Goal: Task Accomplishment & Management: Manage account settings

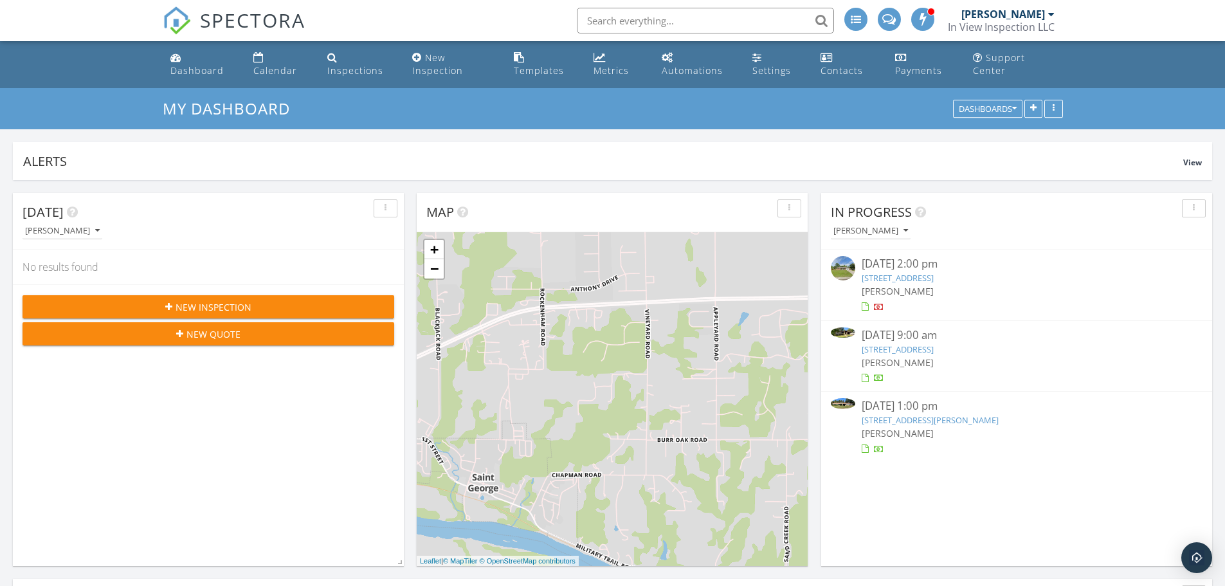
scroll to position [1255, 1245]
click at [956, 421] on link "4875 Flush Rd, St George, KS 66535" at bounding box center [930, 420] width 137 height 12
click at [941, 423] on link "4875 Flush Rd, St George, KS 66535" at bounding box center [930, 420] width 137 height 12
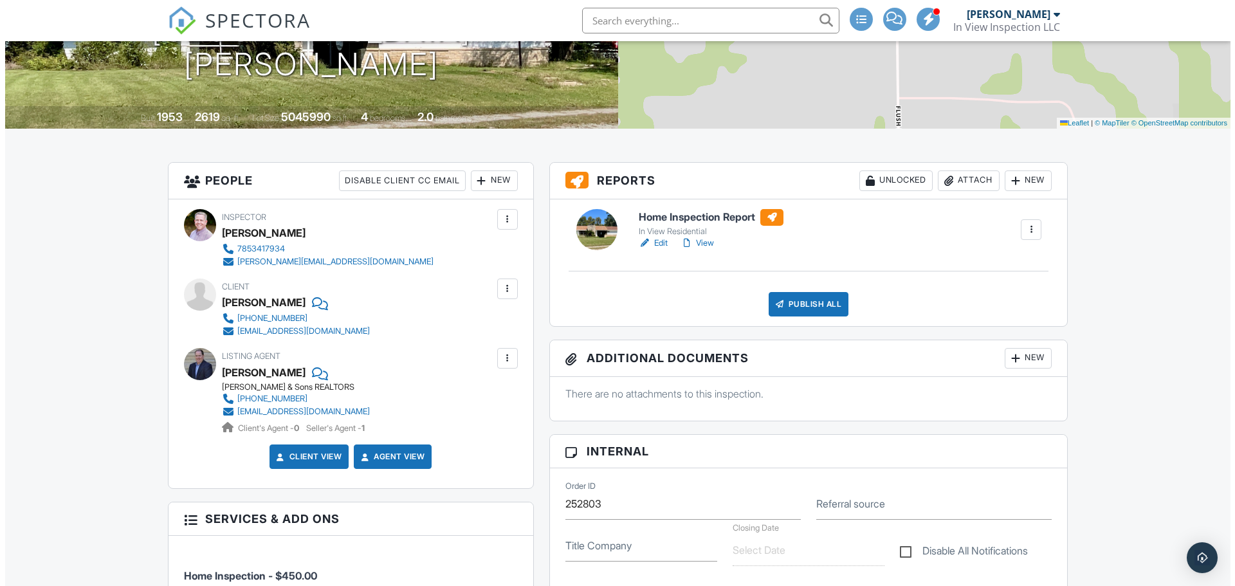
scroll to position [257, 0]
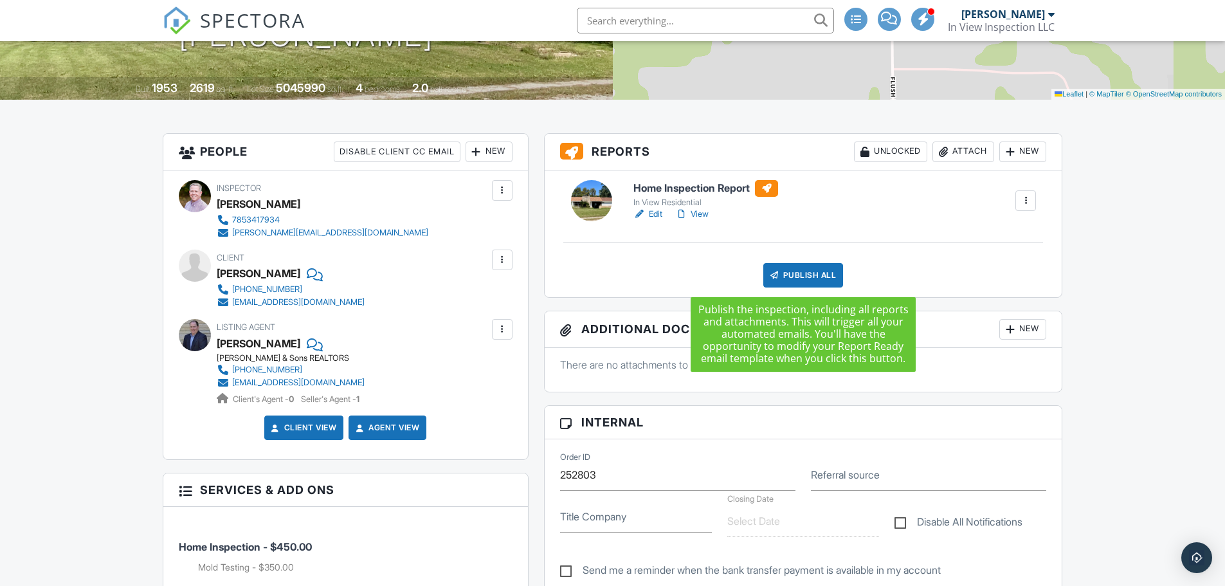
click at [813, 270] on div "Publish All" at bounding box center [804, 275] width 80 height 24
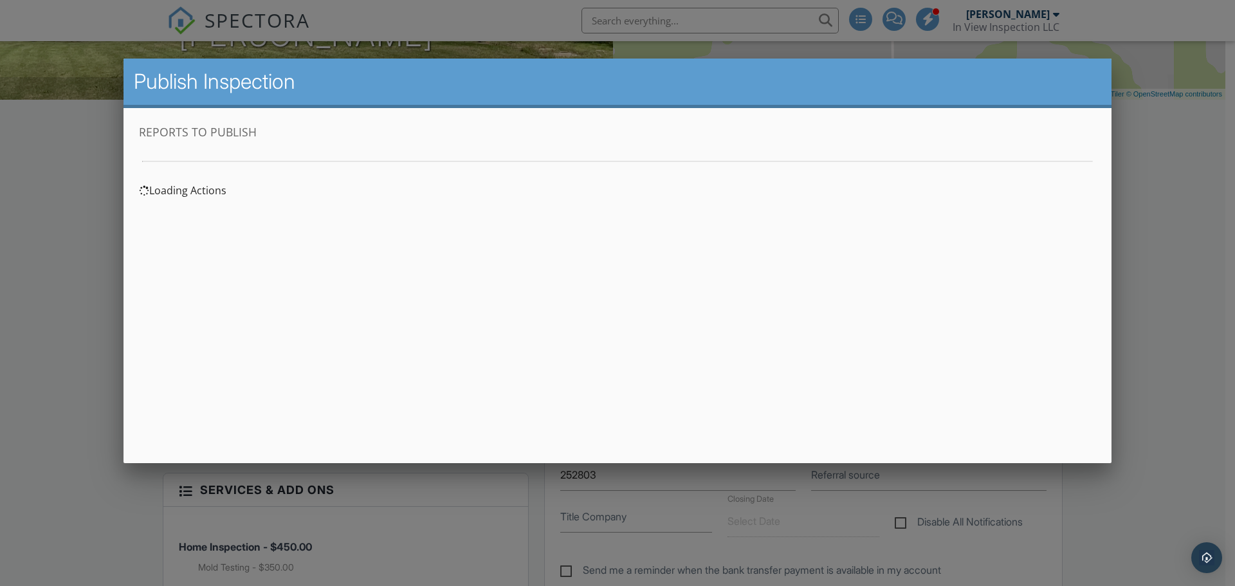
scroll to position [0, 0]
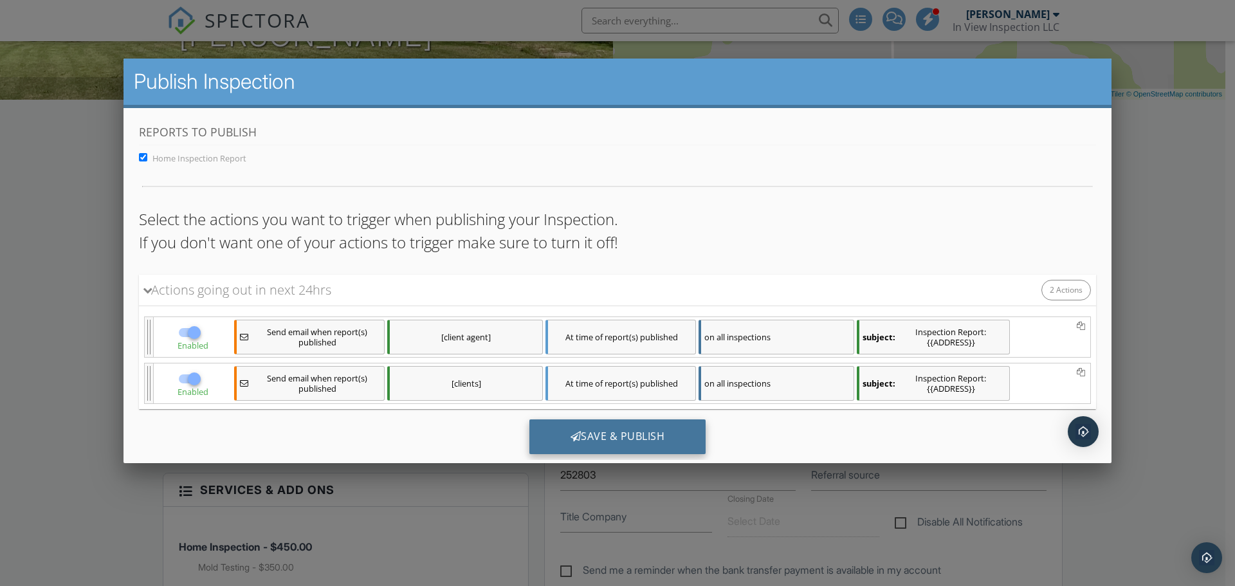
click at [641, 436] on div "Save & Publish" at bounding box center [617, 436] width 177 height 35
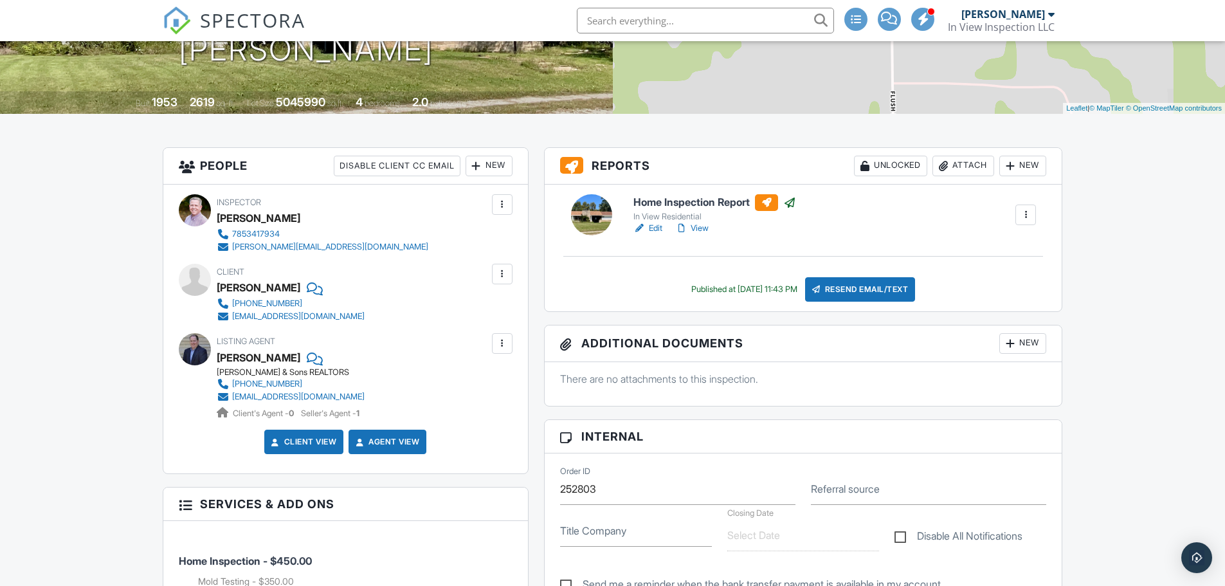
scroll to position [257, 0]
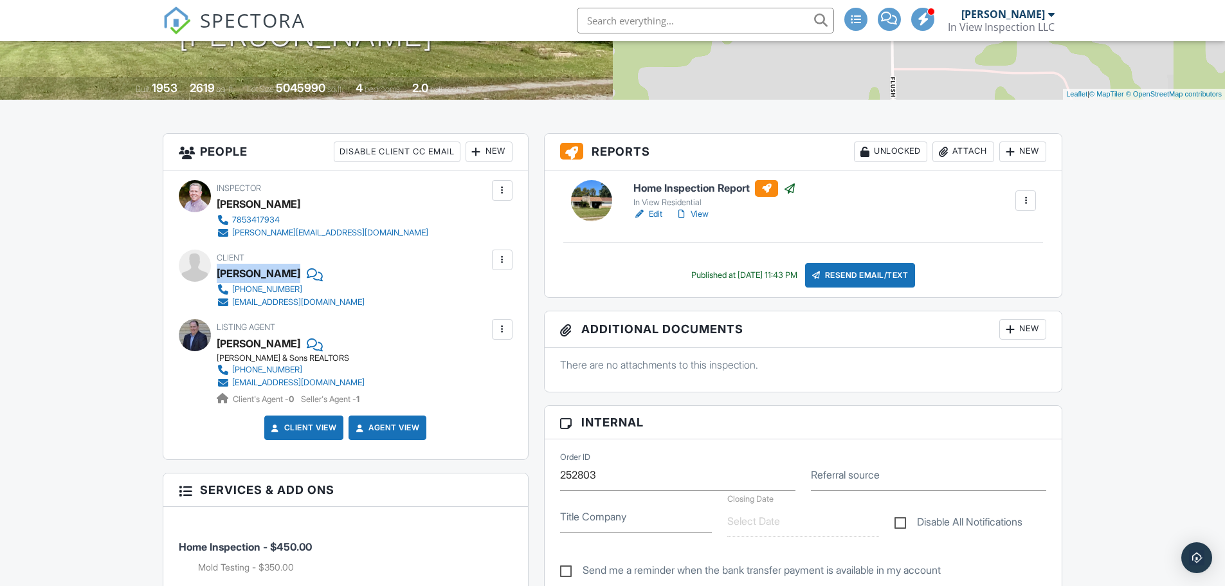
drag, startPoint x: 217, startPoint y: 271, endPoint x: 284, endPoint y: 270, distance: 66.9
click at [284, 270] on div "Steve Warren" at bounding box center [296, 273] width 158 height 19
copy div "Steve Warren"
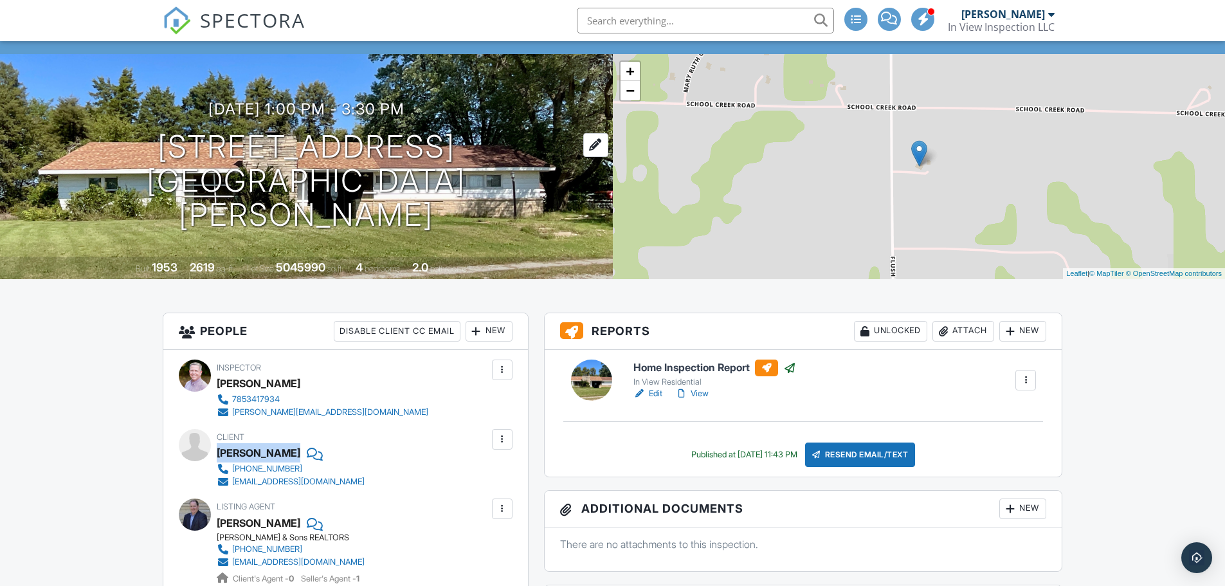
scroll to position [0, 0]
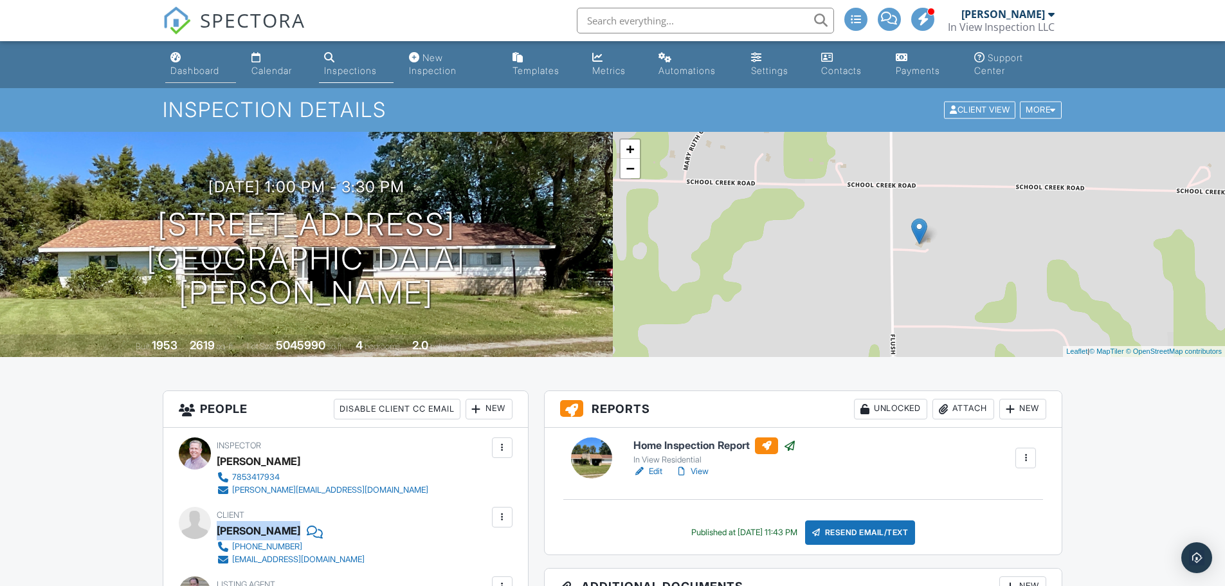
click at [189, 69] on div "Dashboard" at bounding box center [194, 70] width 49 height 11
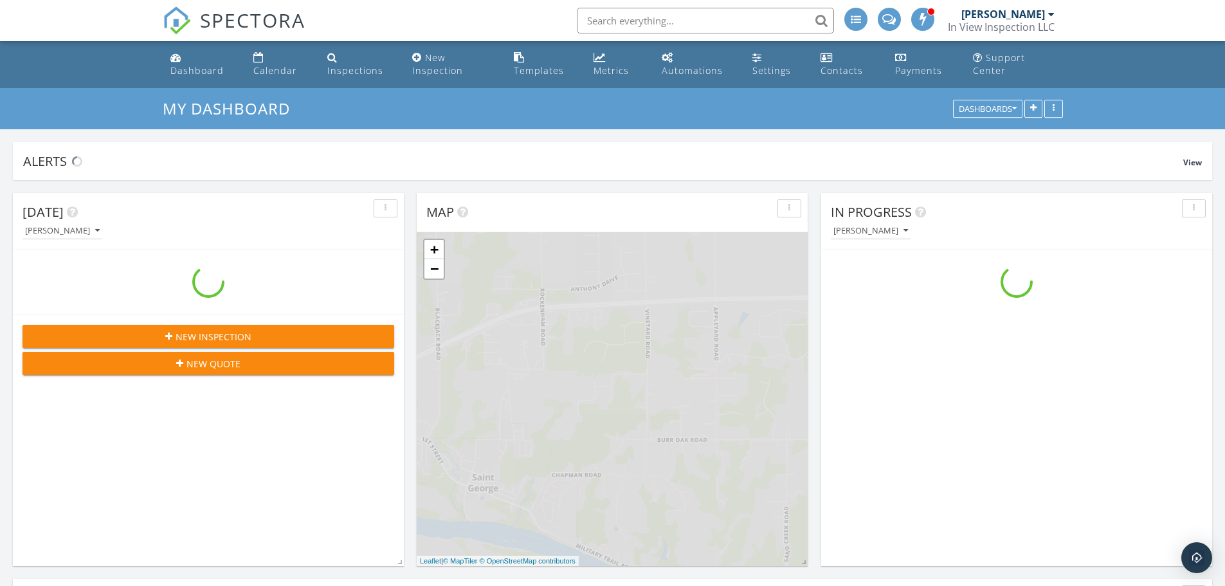
scroll to position [1255, 1245]
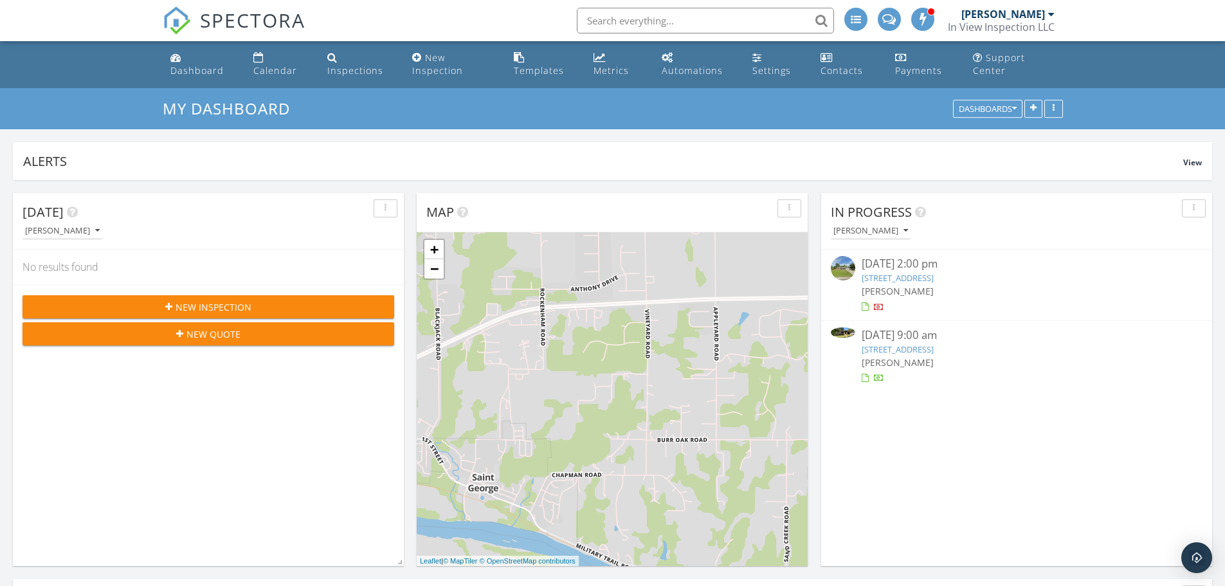
click at [913, 351] on link "[STREET_ADDRESS]" at bounding box center [898, 349] width 72 height 12
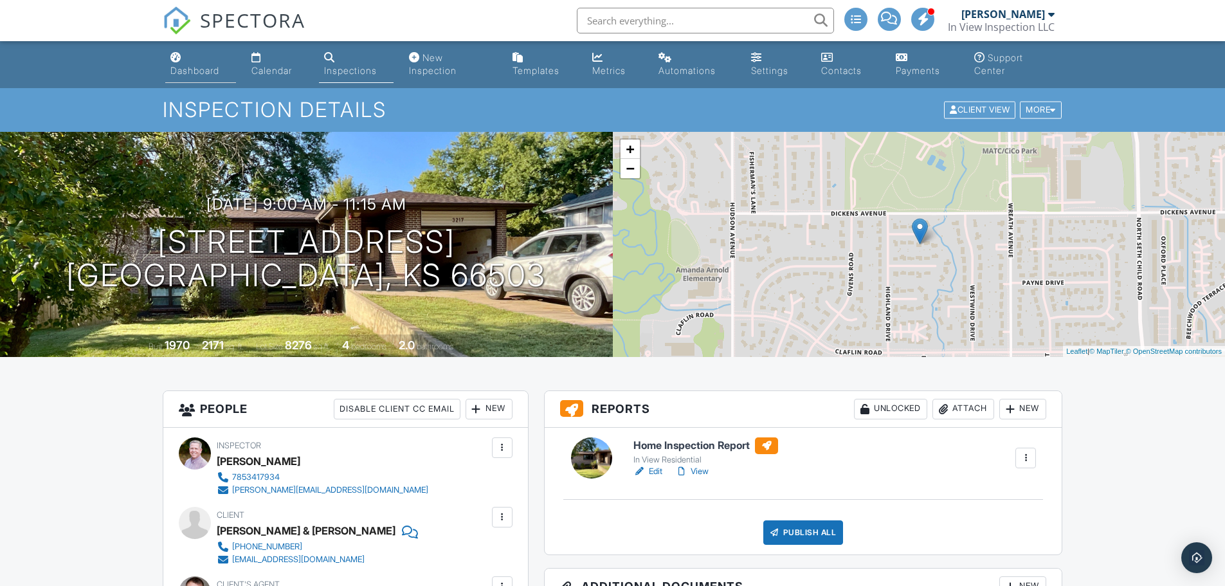
click at [203, 72] on div "Dashboard" at bounding box center [194, 70] width 49 height 11
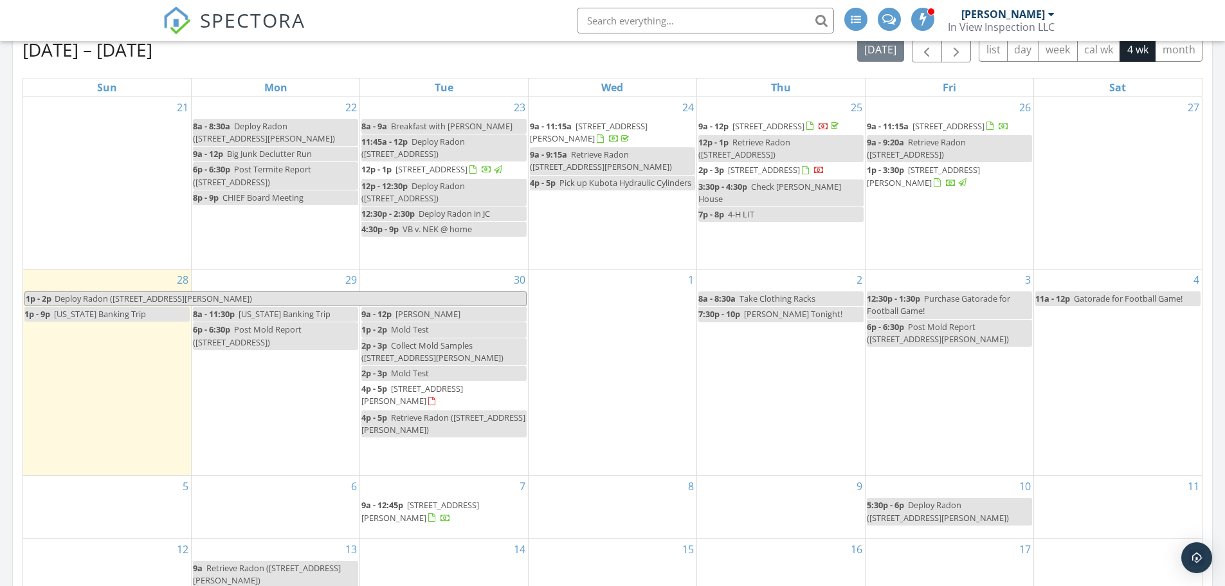
scroll to position [579, 0]
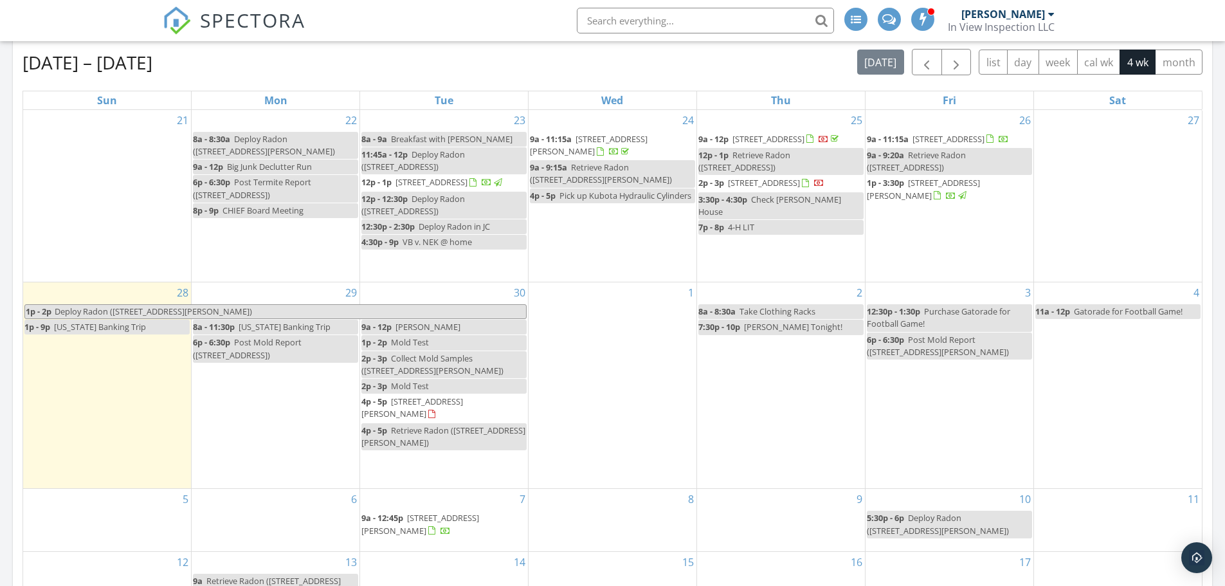
click at [942, 196] on span "4875 Flush Rd, St George 66535" at bounding box center [923, 189] width 113 height 24
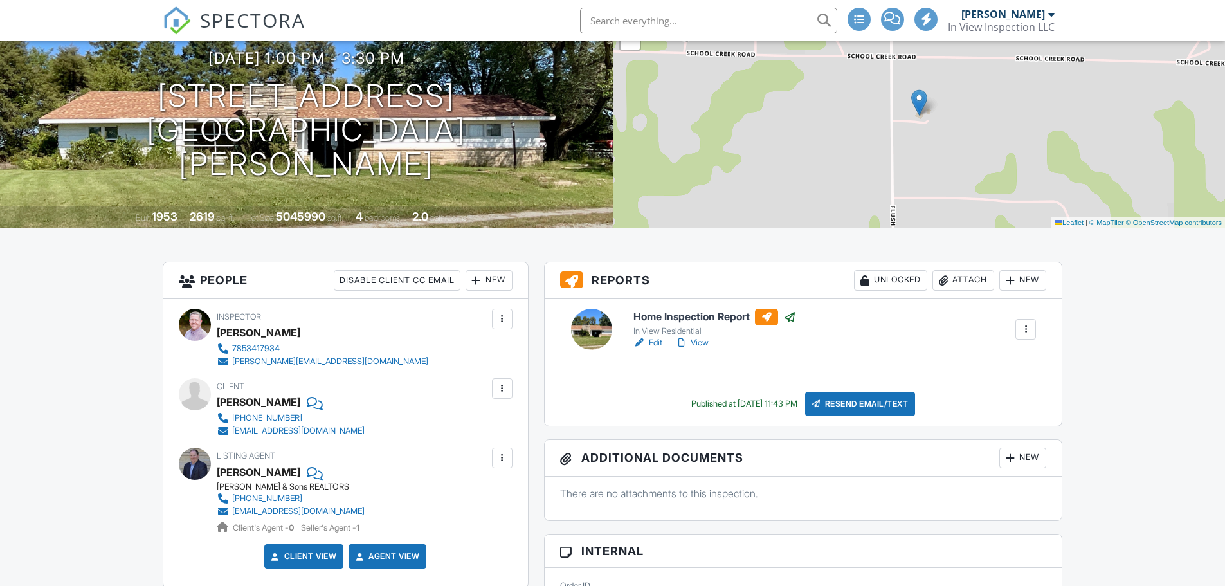
click at [700, 343] on link "View" at bounding box center [691, 342] width 33 height 13
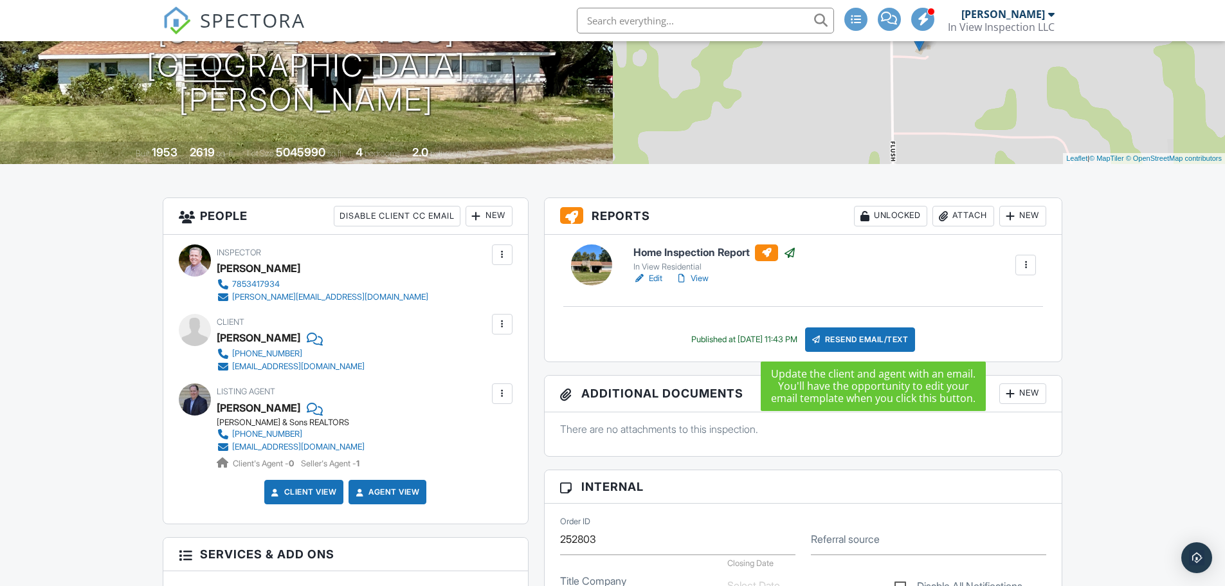
click at [861, 338] on div "Resend Email/Text" at bounding box center [860, 339] width 111 height 24
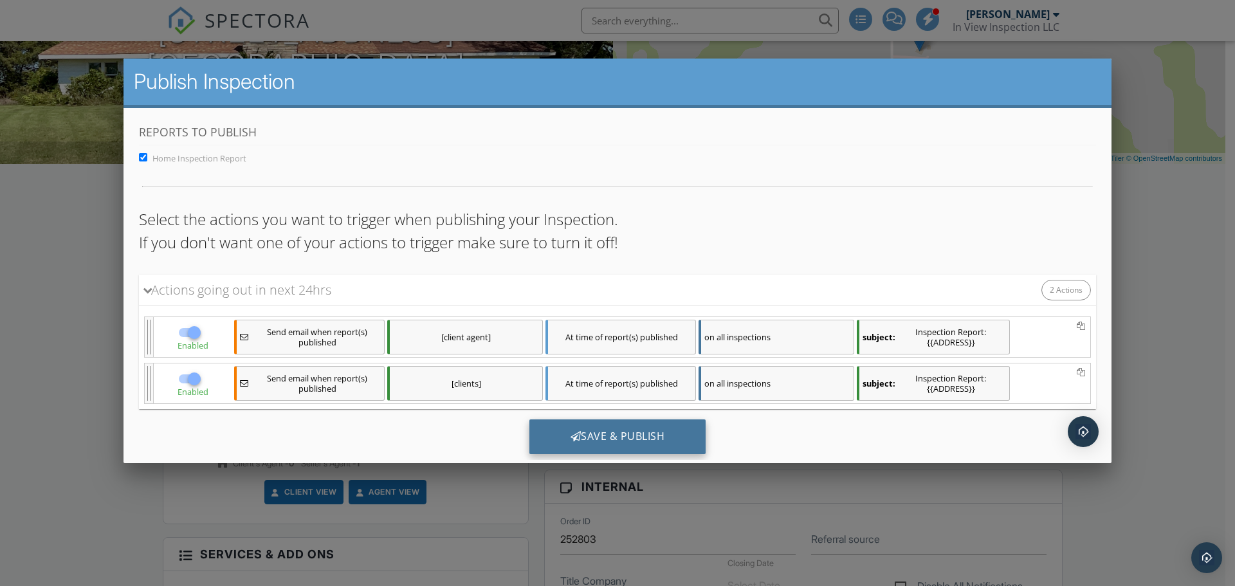
click at [630, 435] on div "Save & Publish" at bounding box center [617, 436] width 177 height 35
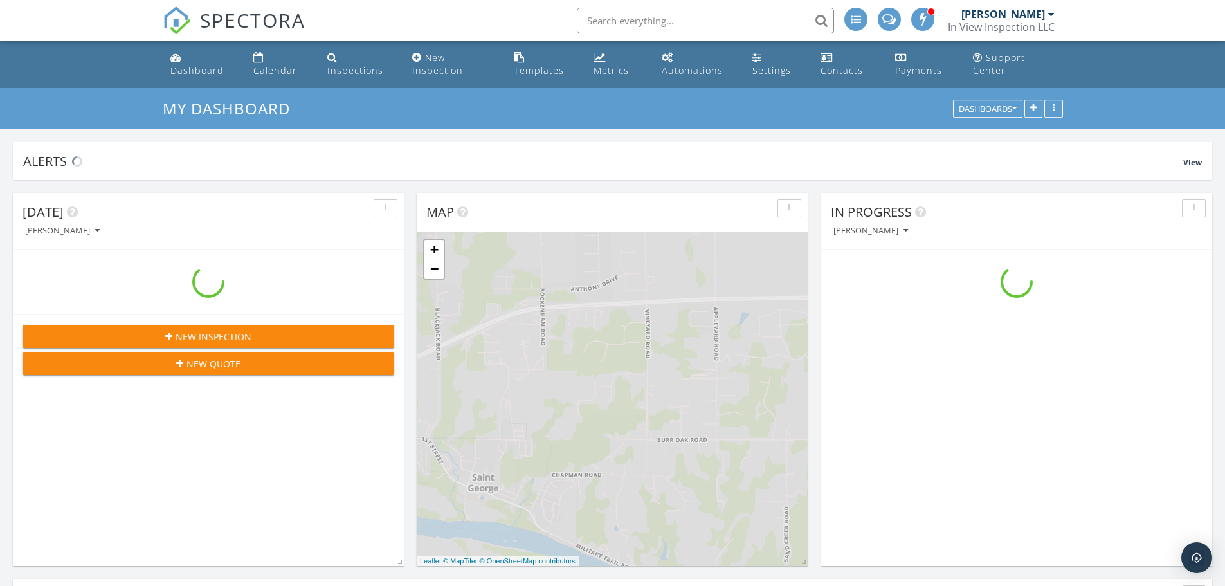
scroll to position [1255, 1245]
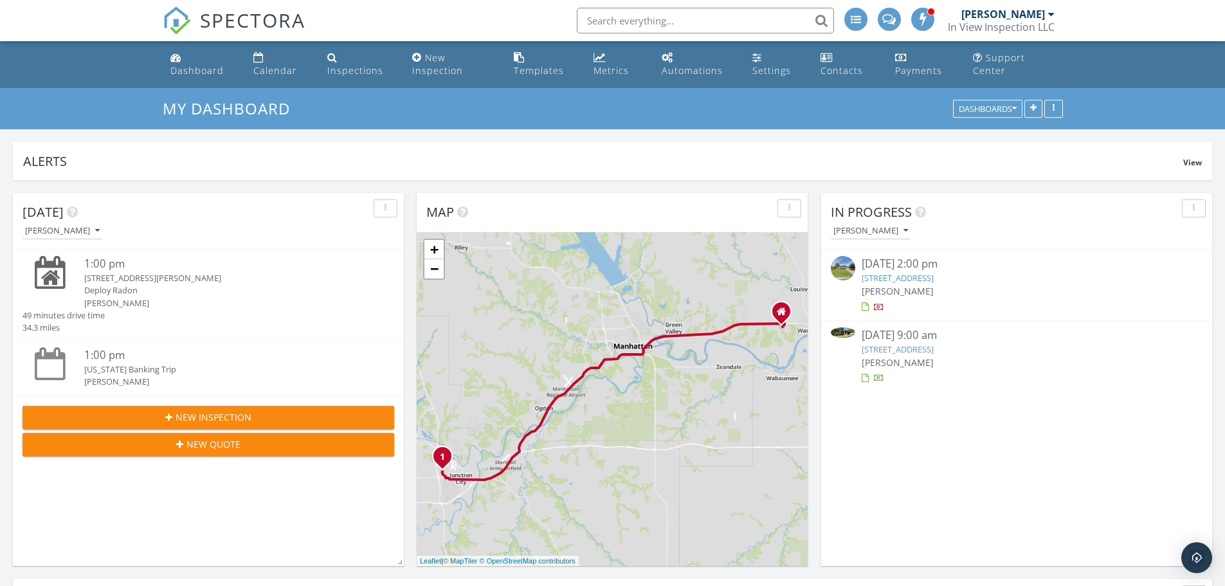
click at [928, 351] on link "[STREET_ADDRESS]" at bounding box center [898, 349] width 72 height 12
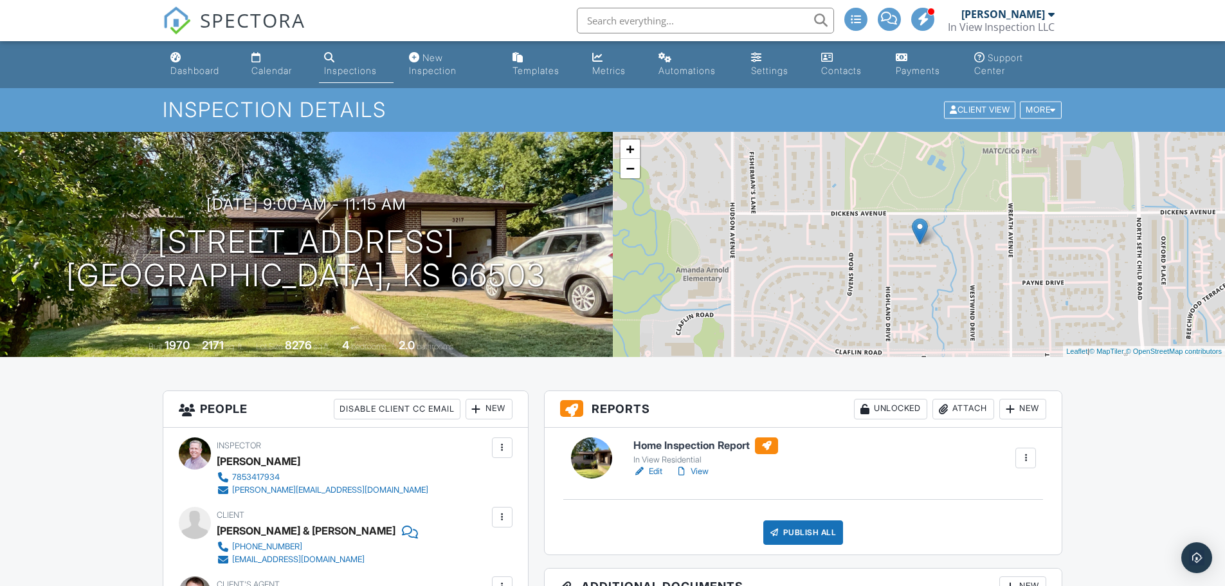
click at [701, 474] on link "View" at bounding box center [691, 471] width 33 height 13
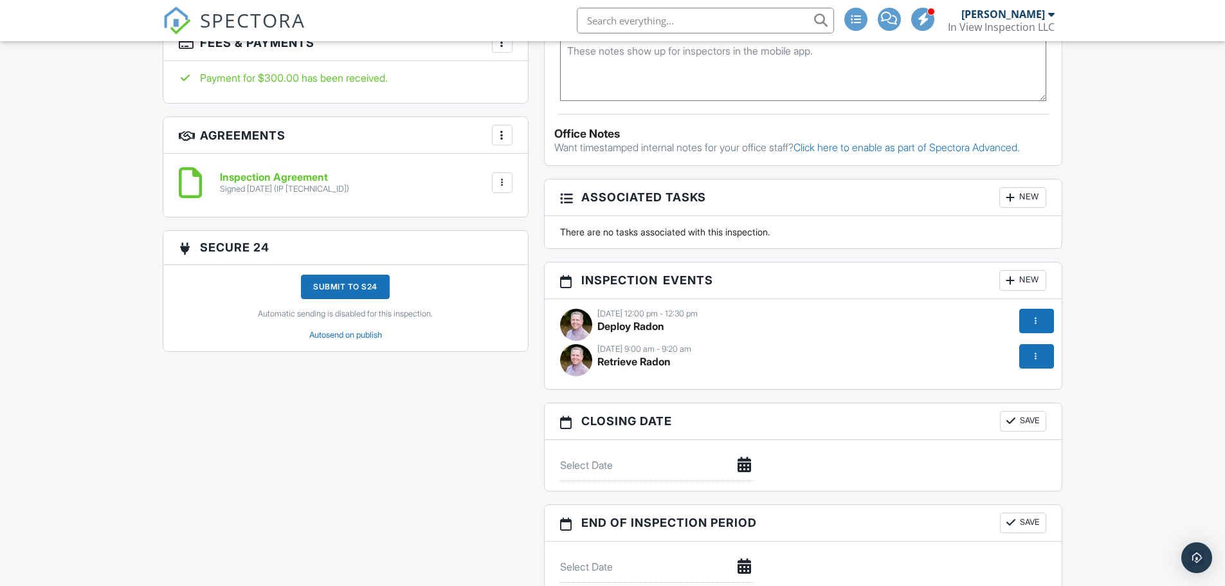
click at [1032, 356] on div at bounding box center [1035, 356] width 13 height 13
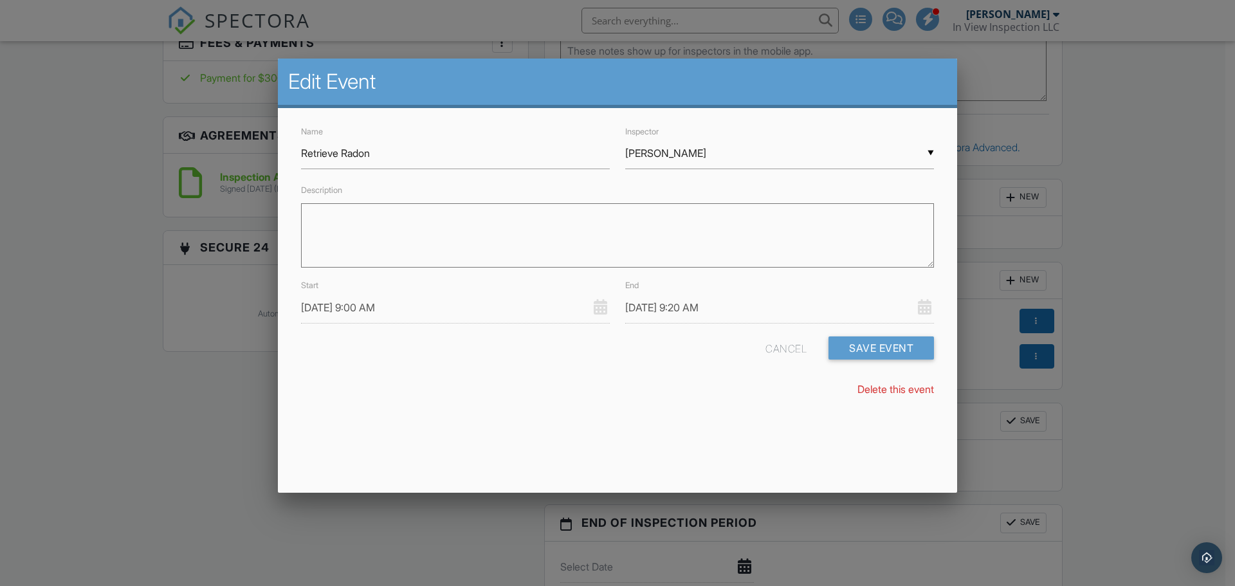
click at [369, 312] on input "09/26/2025 9:00 AM" at bounding box center [455, 308] width 309 height 32
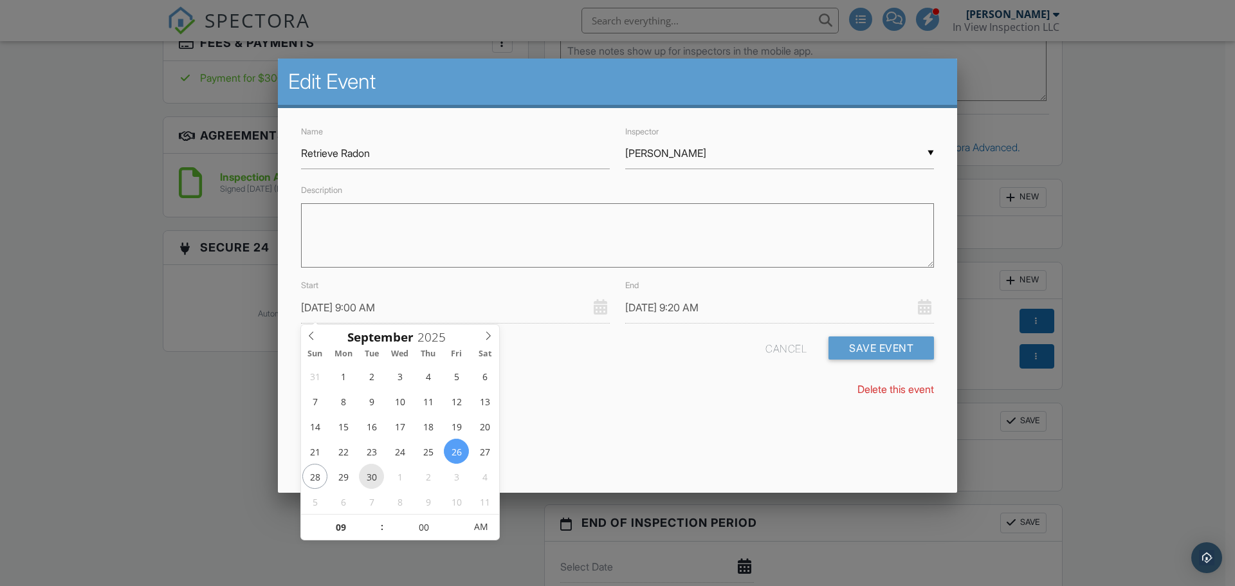
type input "09/30/2025 9:00 AM"
type input "09/30/2025 9:20 AM"
type input "09/30/2025 10:00 AM"
type input "10"
click at [374, 522] on span at bounding box center [375, 521] width 9 height 13
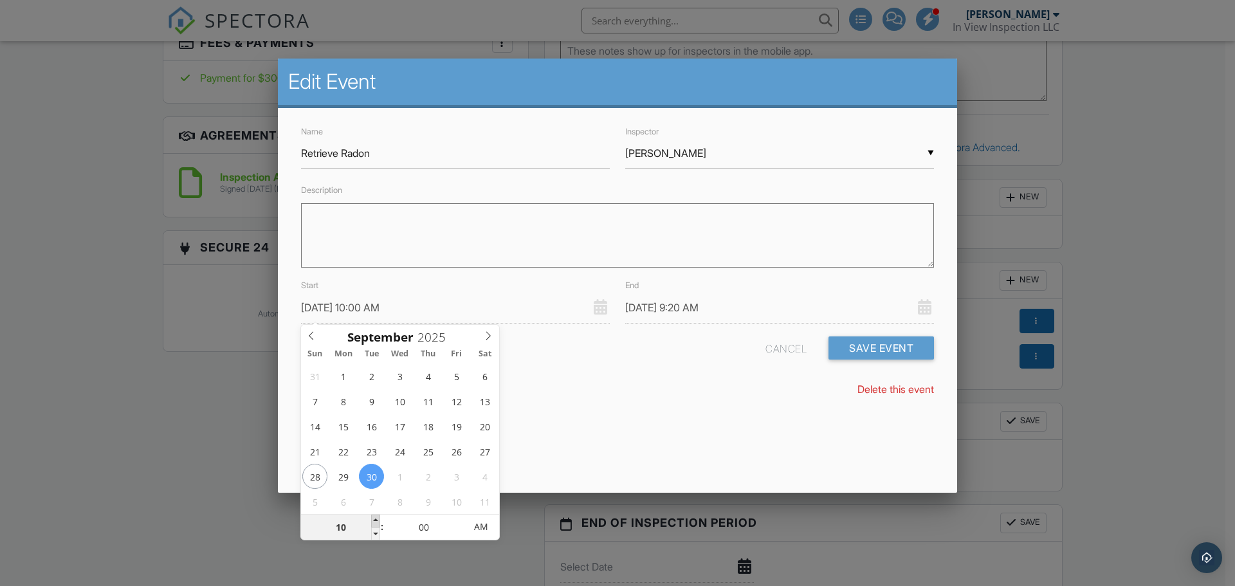
type input "09/30/2025 11:00 AM"
type input "11"
click at [374, 522] on span at bounding box center [375, 521] width 9 height 13
type input "09/30/2025 12:00 PM"
type input "12"
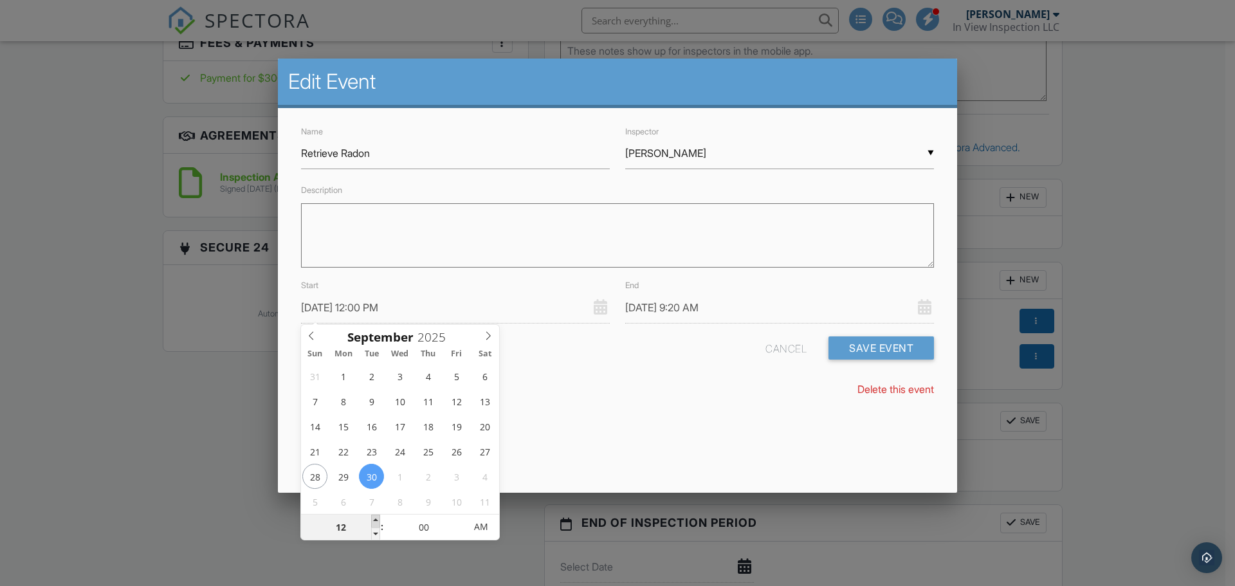
click at [374, 522] on span at bounding box center [375, 521] width 9 height 13
type input "09/30/2025 1:00 PM"
type input "01"
click at [374, 522] on span at bounding box center [375, 521] width 9 height 13
type input "09/30/2025 2:00 PM"
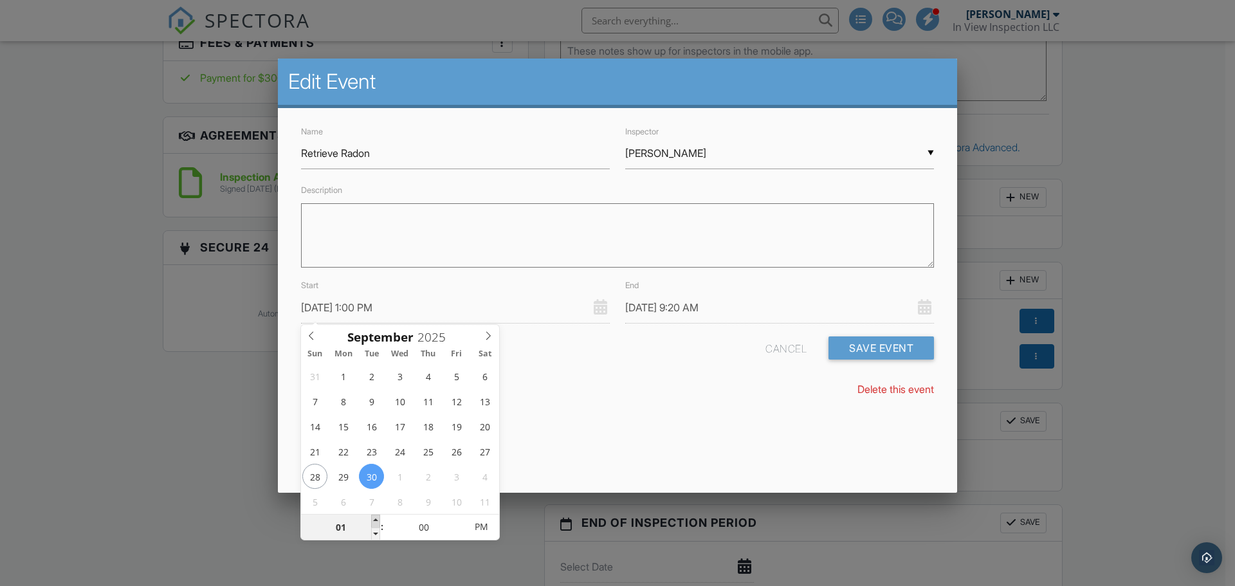
type input "02"
click at [374, 522] on span at bounding box center [375, 521] width 9 height 13
type input "[DATE] 3:00 PM"
type input "03"
click at [374, 522] on span at bounding box center [375, 521] width 9 height 13
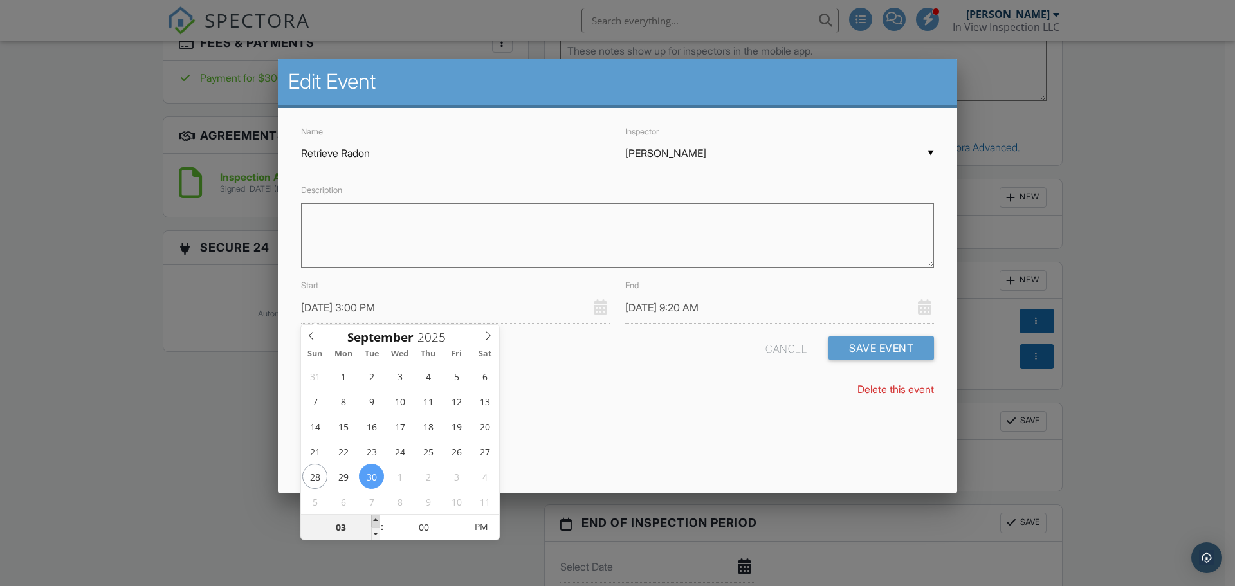
type input "[DATE] 4:00 PM"
type input "04"
click at [374, 522] on span at bounding box center [375, 521] width 9 height 13
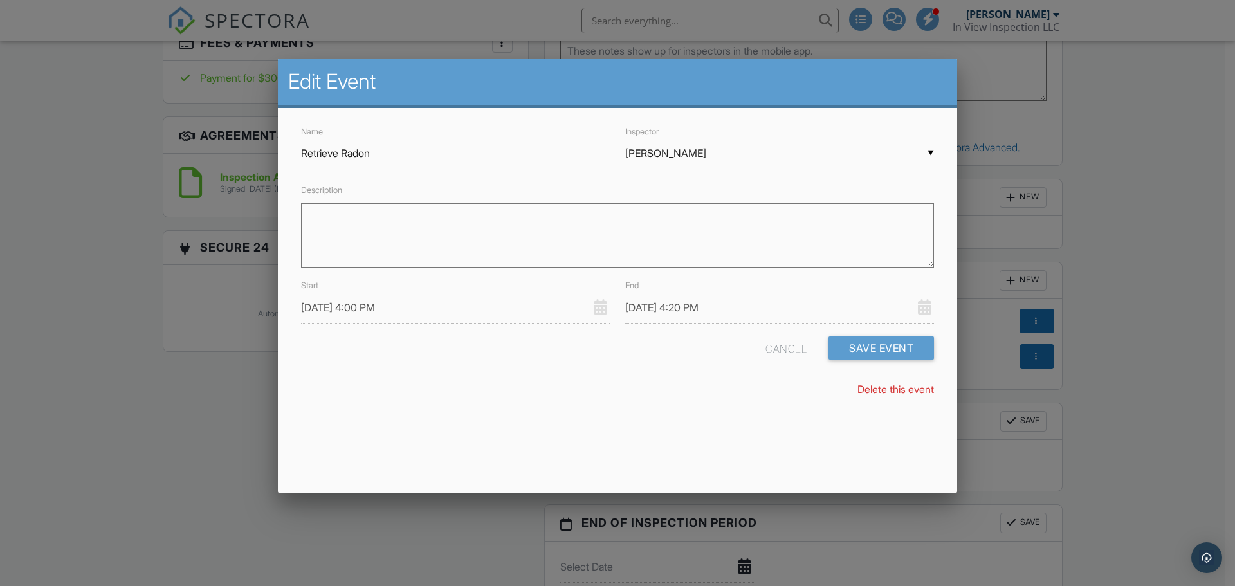
click at [597, 427] on div "Edit Event Name Retrieve Radon Inspector ▼ Justin Wiebers Justin Wiebers Justin…" at bounding box center [617, 276] width 679 height 434
click at [706, 311] on input "09/30/2025 4:20 PM" at bounding box center [779, 308] width 309 height 32
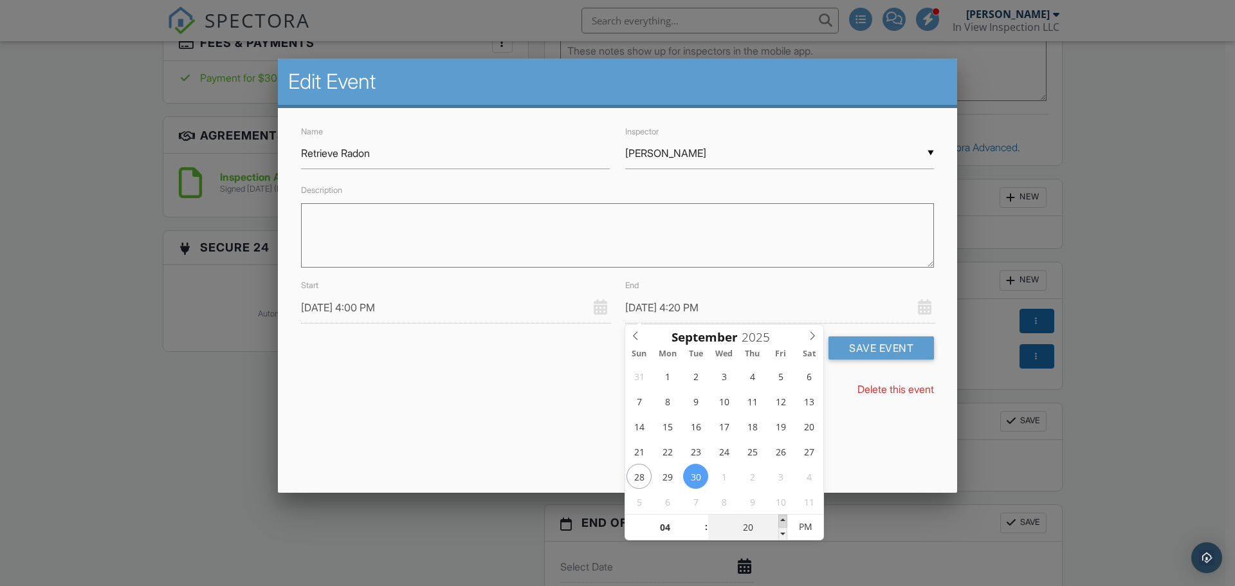
type input "09/30/2025 4:25 PM"
type input "25"
click at [783, 520] on span at bounding box center [782, 521] width 9 height 13
type input "09/30/2025 4:30 PM"
type input "30"
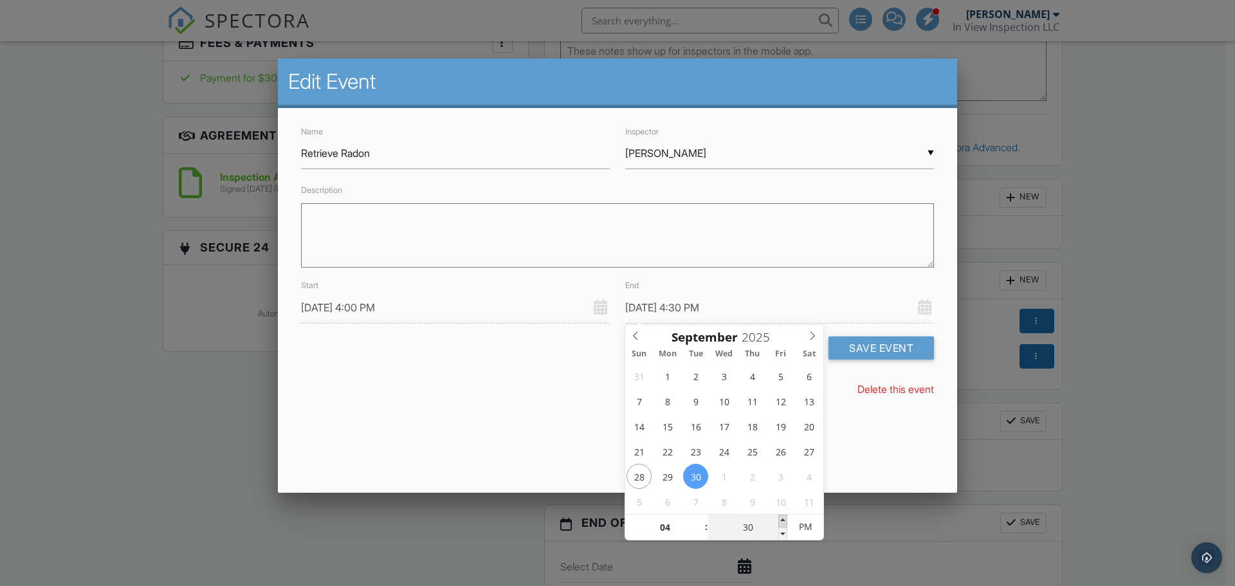
click at [783, 520] on span at bounding box center [782, 521] width 9 height 13
type input "09/30/2025 4:35 PM"
type input "35"
click at [783, 520] on span at bounding box center [782, 521] width 9 height 13
type input "09/30/2025 4:30 PM"
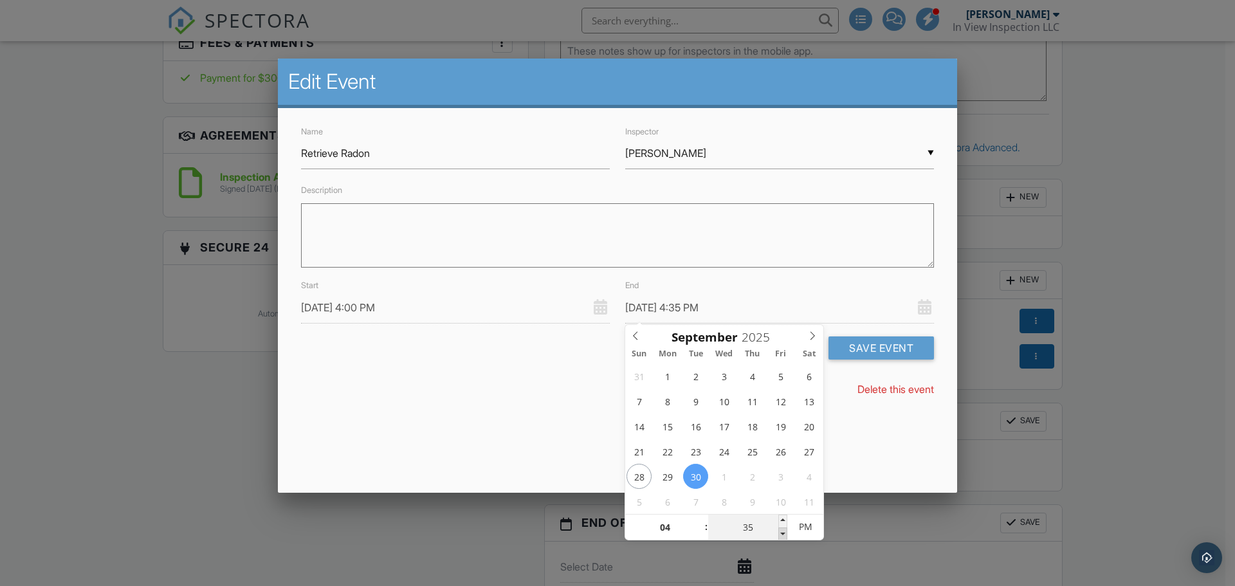
type input "30"
click at [782, 531] on span at bounding box center [782, 533] width 9 height 13
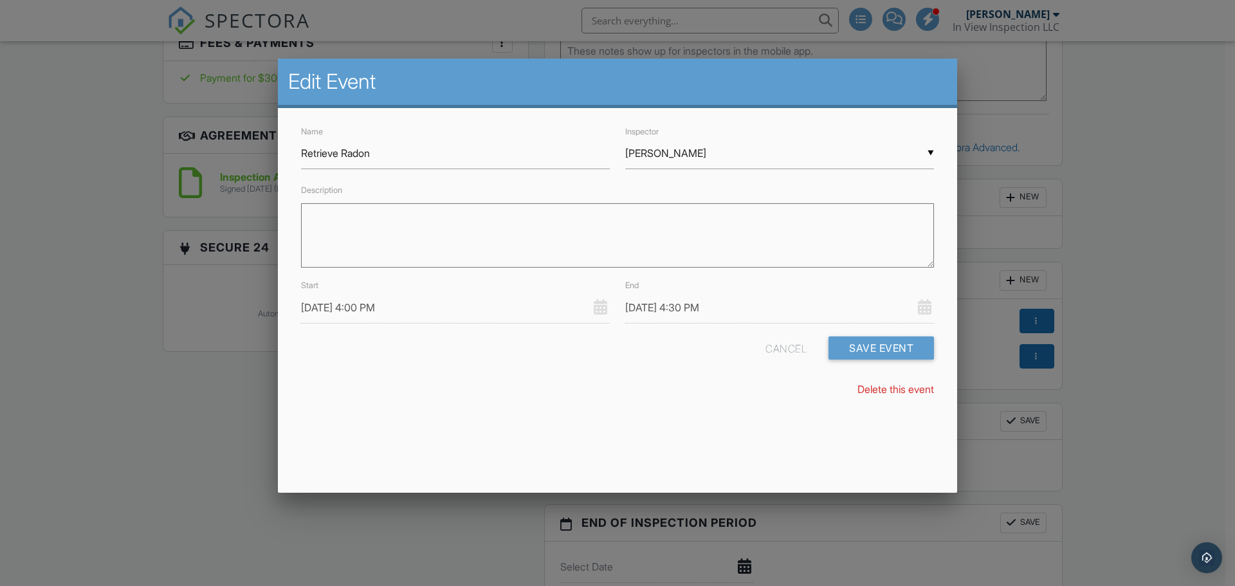
click at [850, 436] on div "Edit Event Name Retrieve Radon Inspector ▼ Justin Wiebers Justin Wiebers Justin…" at bounding box center [617, 276] width 679 height 434
click at [846, 352] on button "Save Event" at bounding box center [881, 347] width 105 height 23
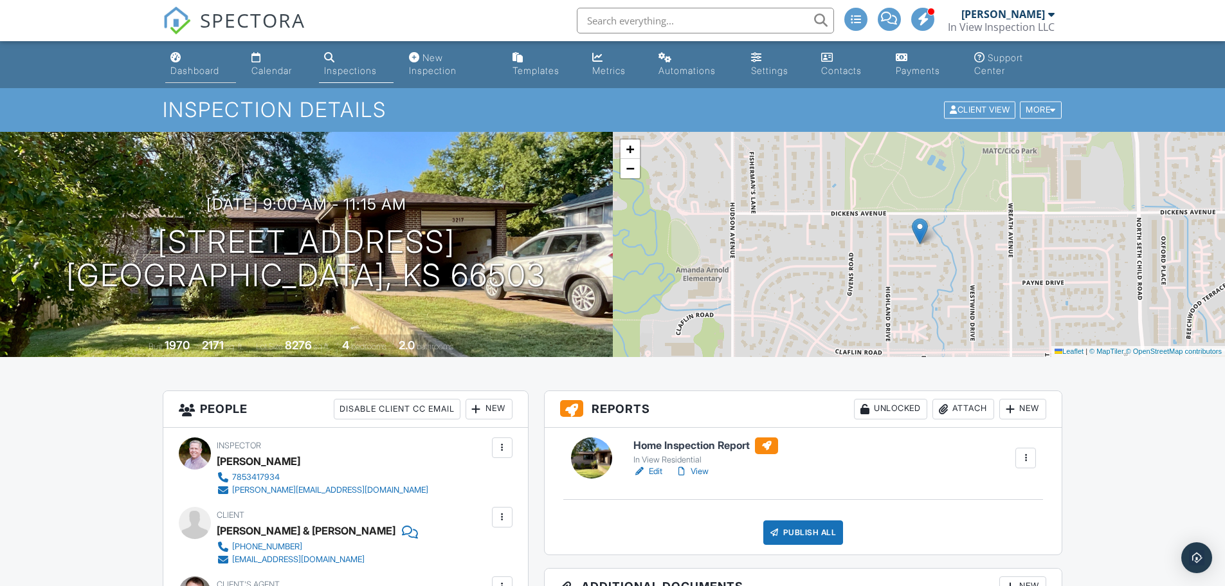
click at [194, 71] on div "Dashboard" at bounding box center [194, 70] width 49 height 11
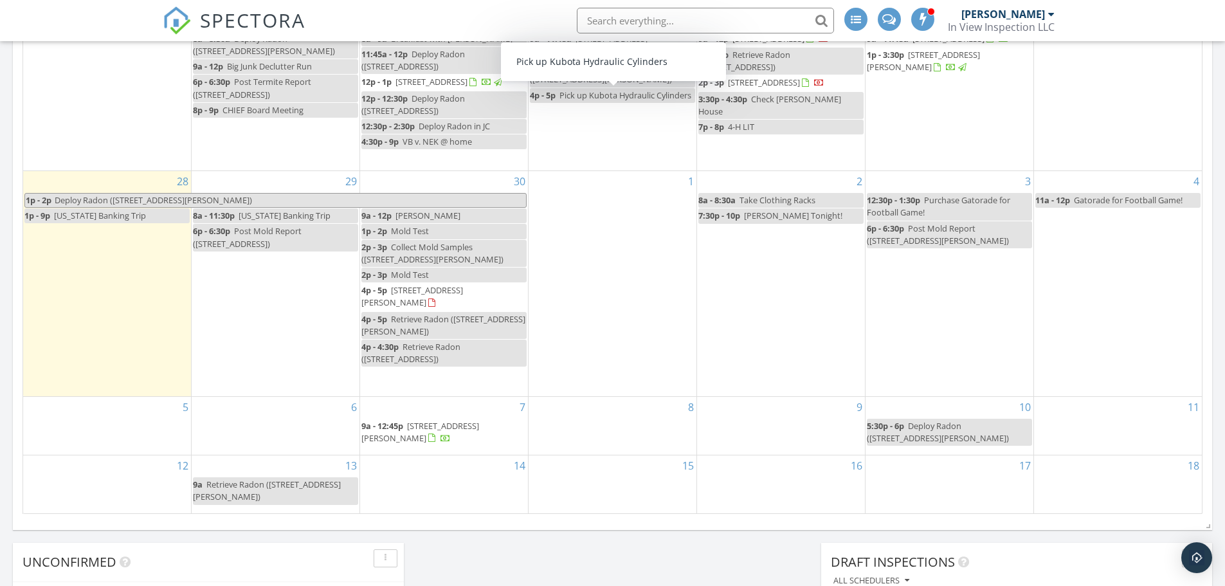
scroll to position [708, 0]
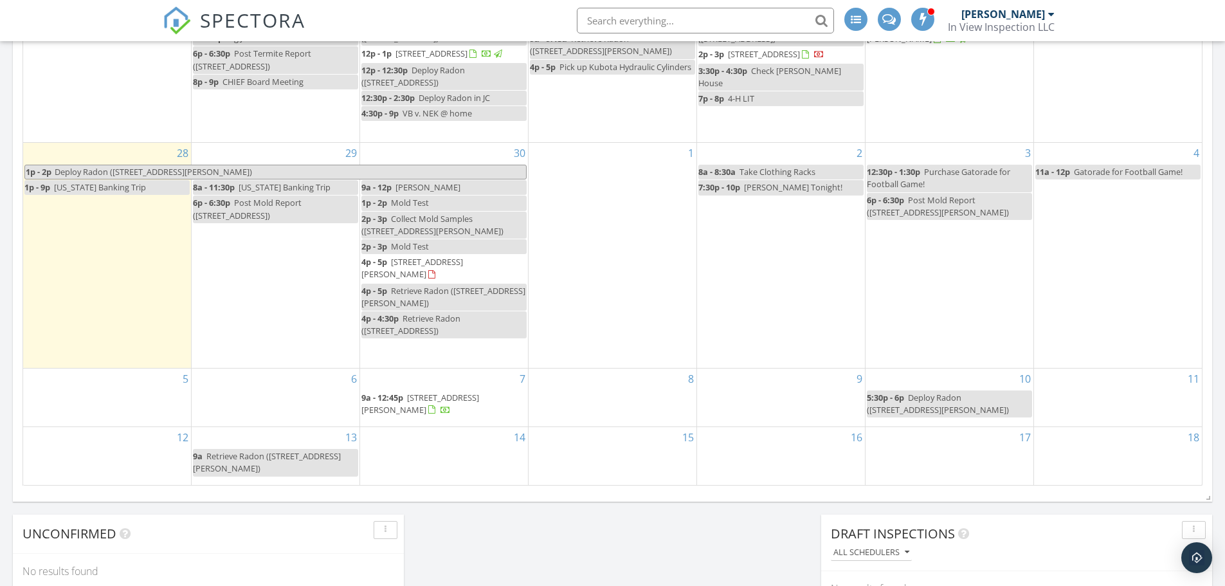
click at [463, 271] on span "[STREET_ADDRESS][PERSON_NAME]" at bounding box center [413, 268] width 102 height 24
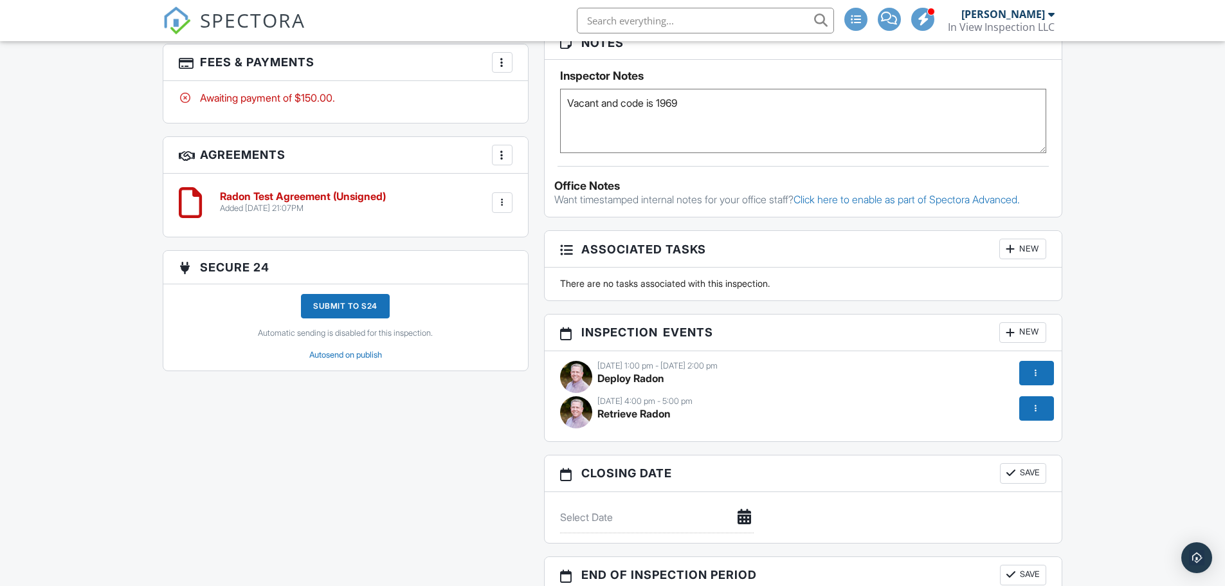
click at [1121, 394] on div "Dashboard Calendar Inspections New Inspection Templates Metrics Automations Set…" at bounding box center [612, 172] width 1225 height 1935
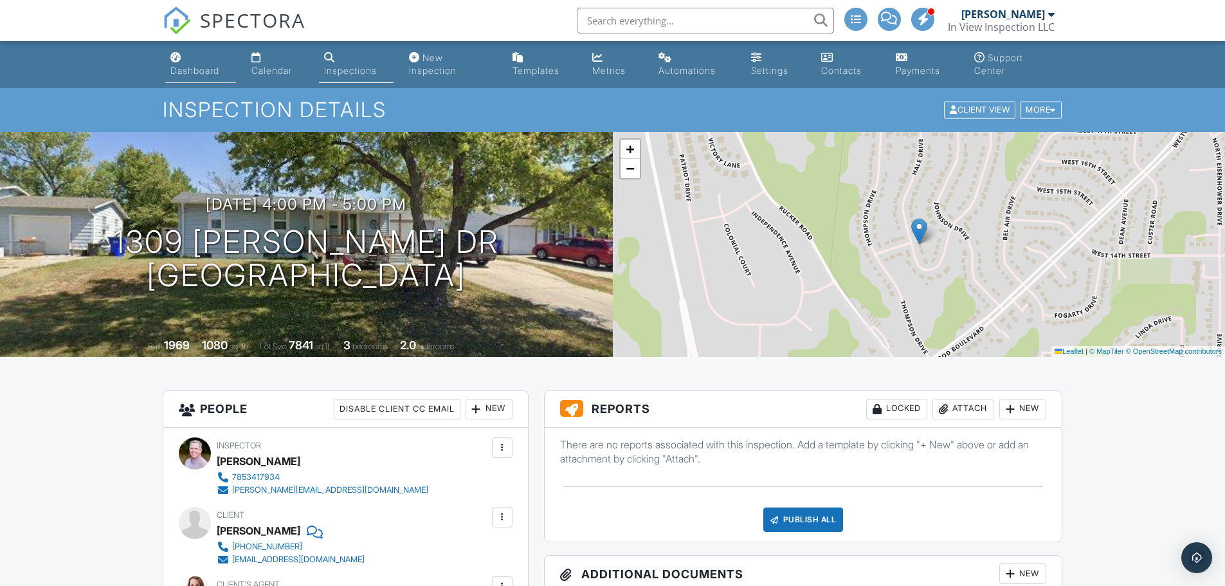
click at [207, 75] on div "Dashboard" at bounding box center [194, 70] width 49 height 11
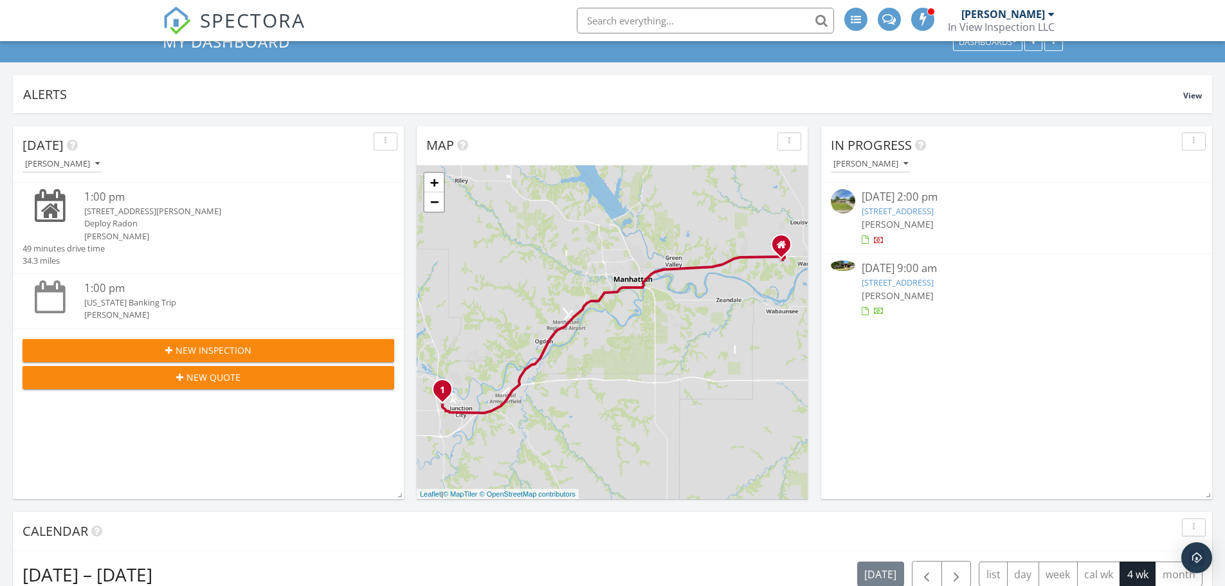
scroll to position [64, 0]
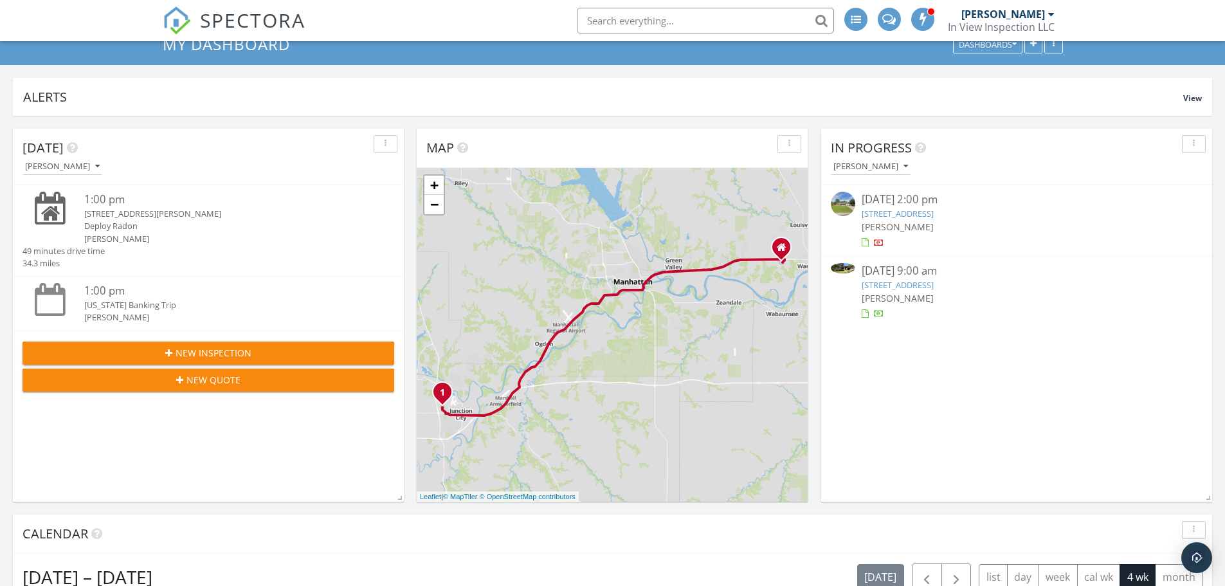
click at [871, 284] on link "3217 Park Cir, Manhattan, KS 66503" at bounding box center [898, 285] width 72 height 12
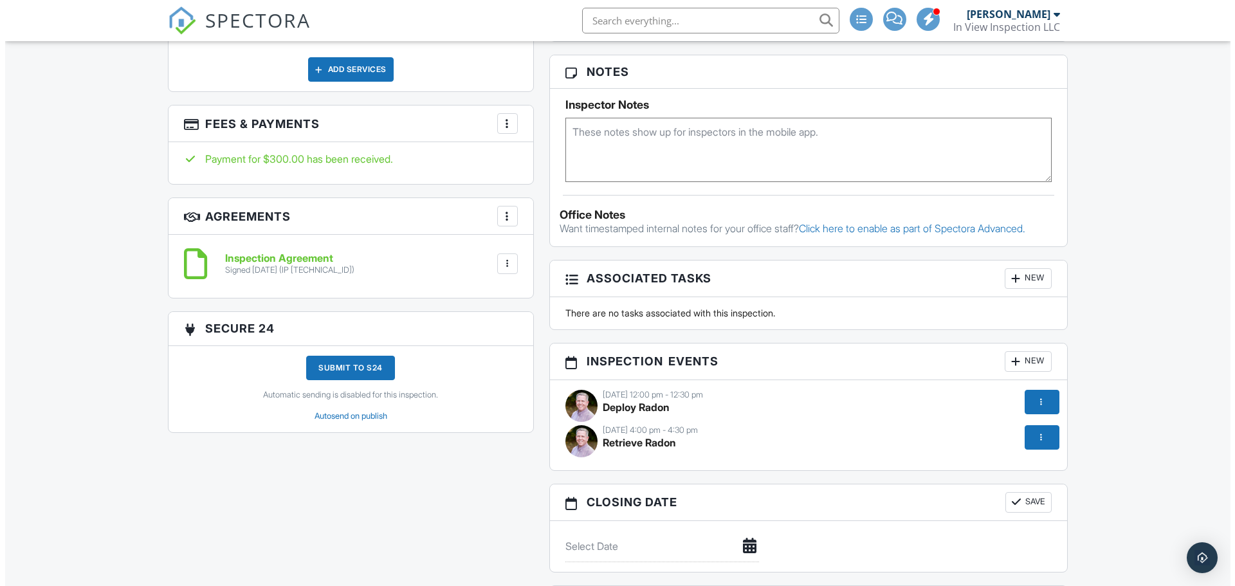
scroll to position [901, 0]
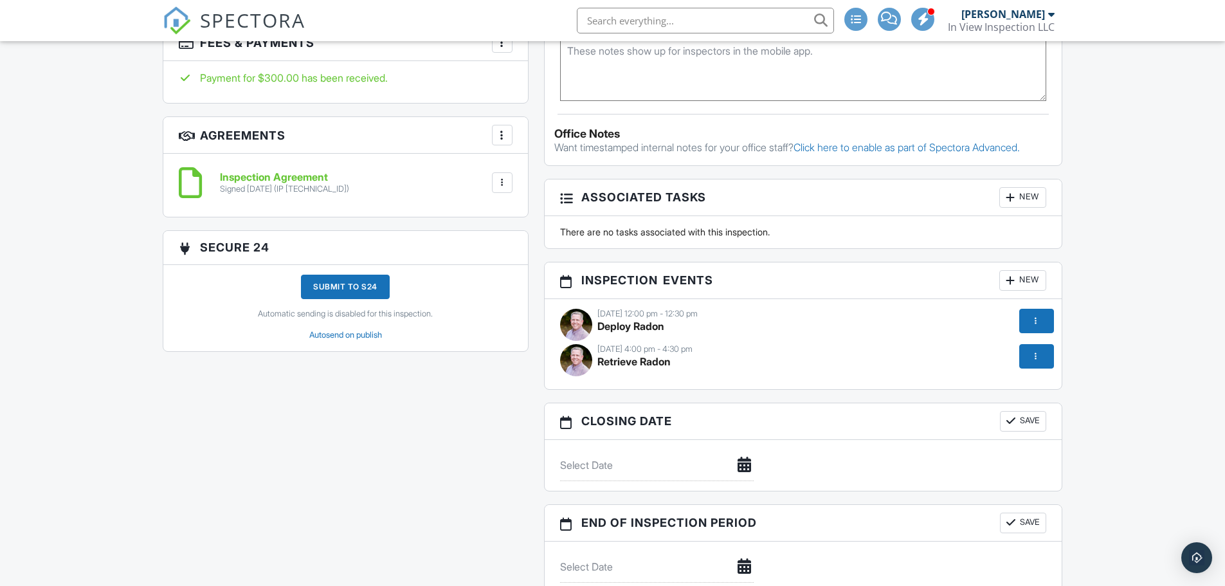
click at [1041, 356] on div at bounding box center [1035, 356] width 13 height 13
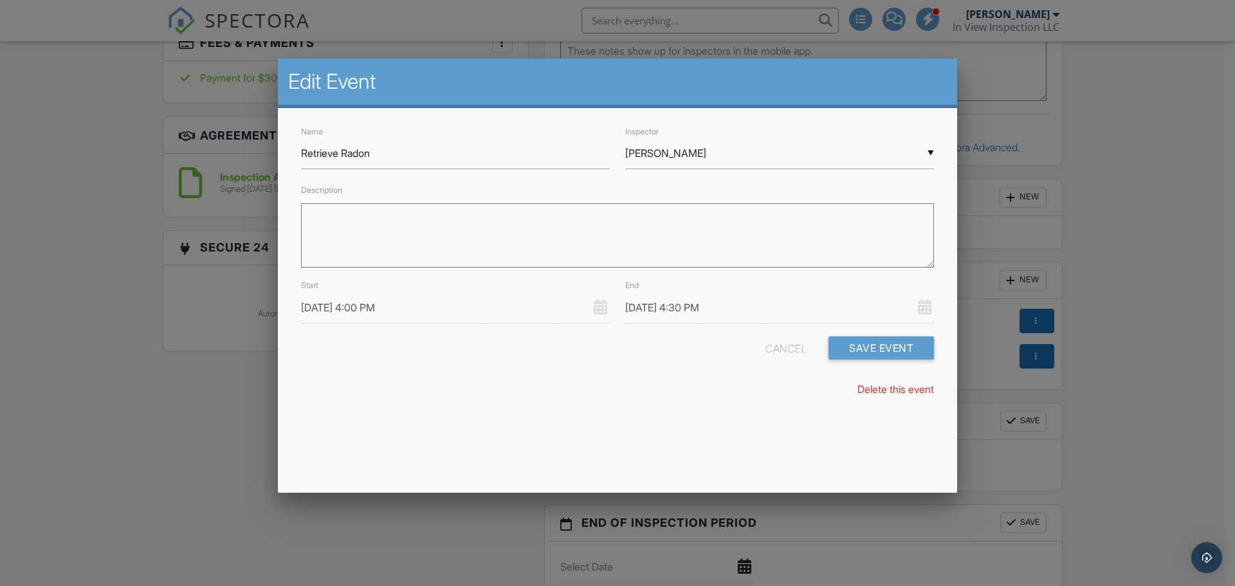
click at [381, 308] on input "[DATE] 4:00 PM" at bounding box center [455, 308] width 309 height 32
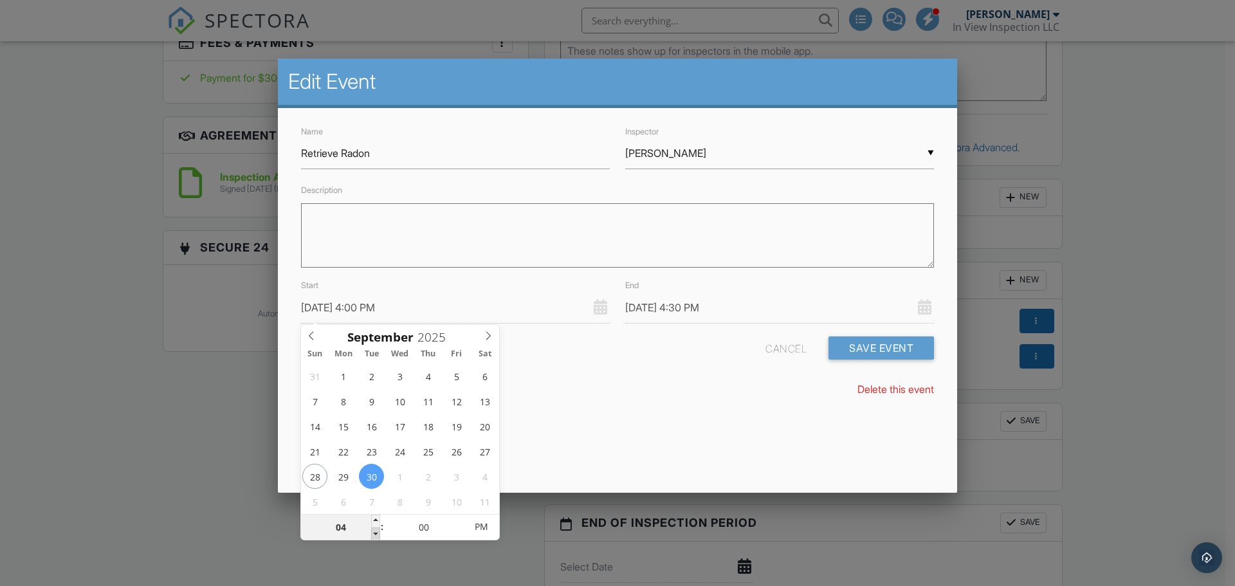
type input "[DATE] 3:00 PM"
type input "03"
click at [376, 533] on span at bounding box center [375, 533] width 9 height 13
type input "[DATE] 3:30 PM"
click at [598, 441] on div "Edit Event Name Retrieve Radon Inspector ▼ [PERSON_NAME] [PERSON_NAME] [PERSON_…" at bounding box center [617, 276] width 679 height 434
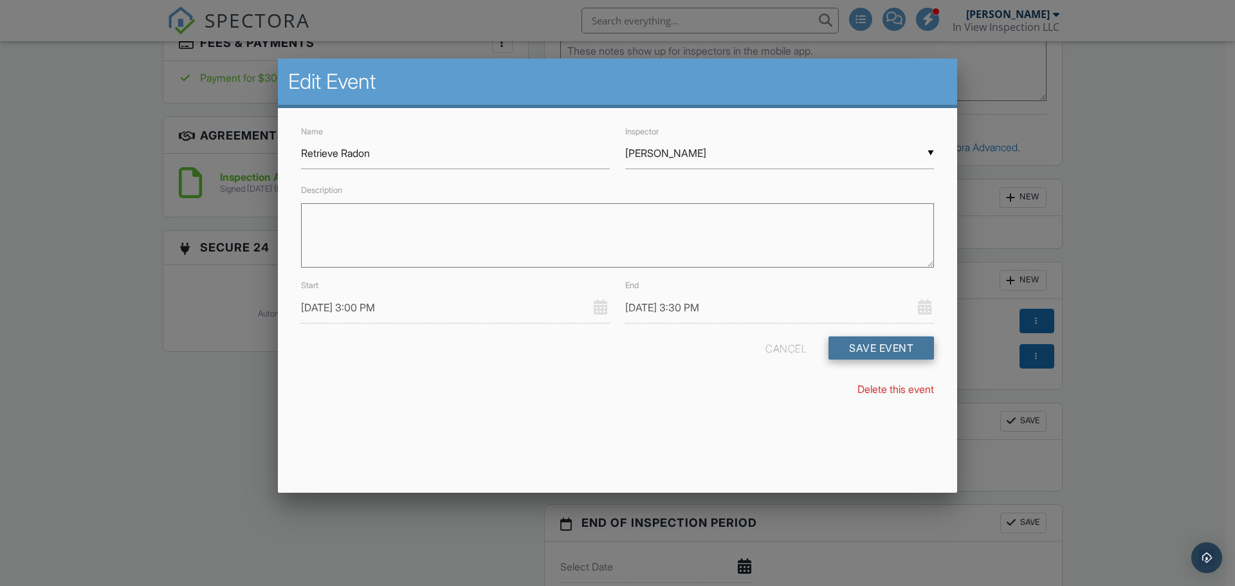
click at [875, 352] on button "Save Event" at bounding box center [881, 347] width 105 height 23
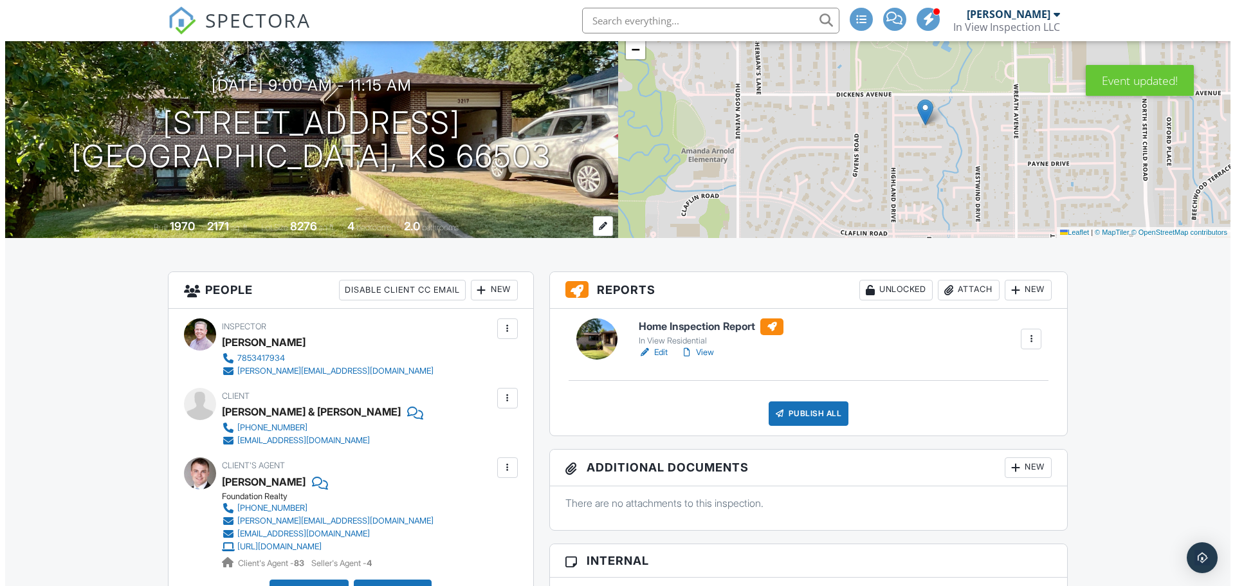
scroll to position [129, 0]
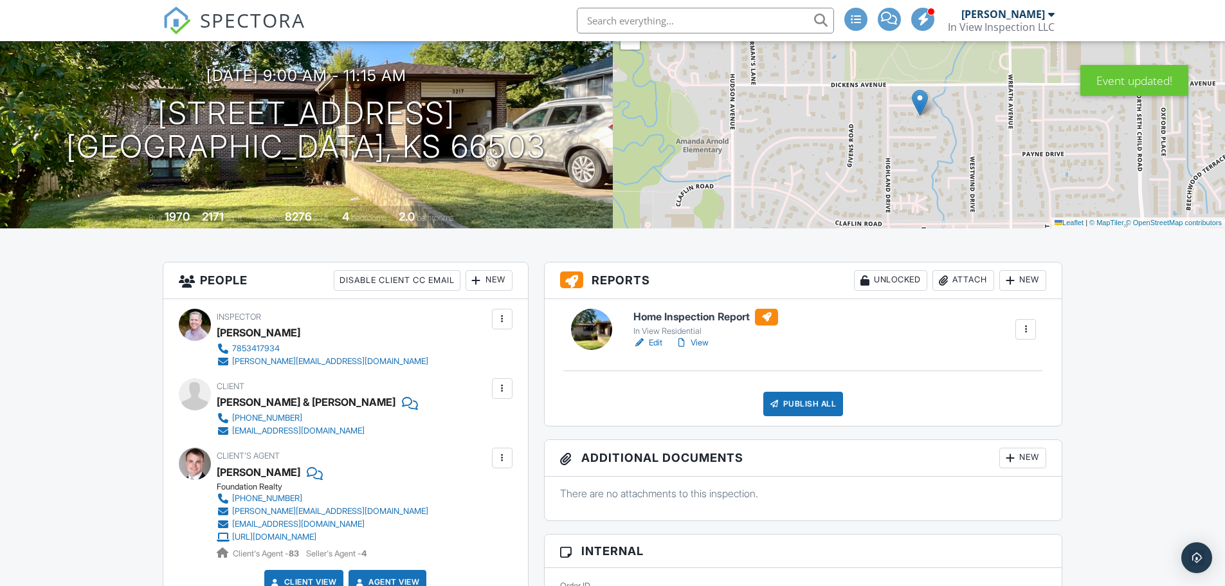
click at [813, 404] on div "Publish All" at bounding box center [804, 404] width 80 height 24
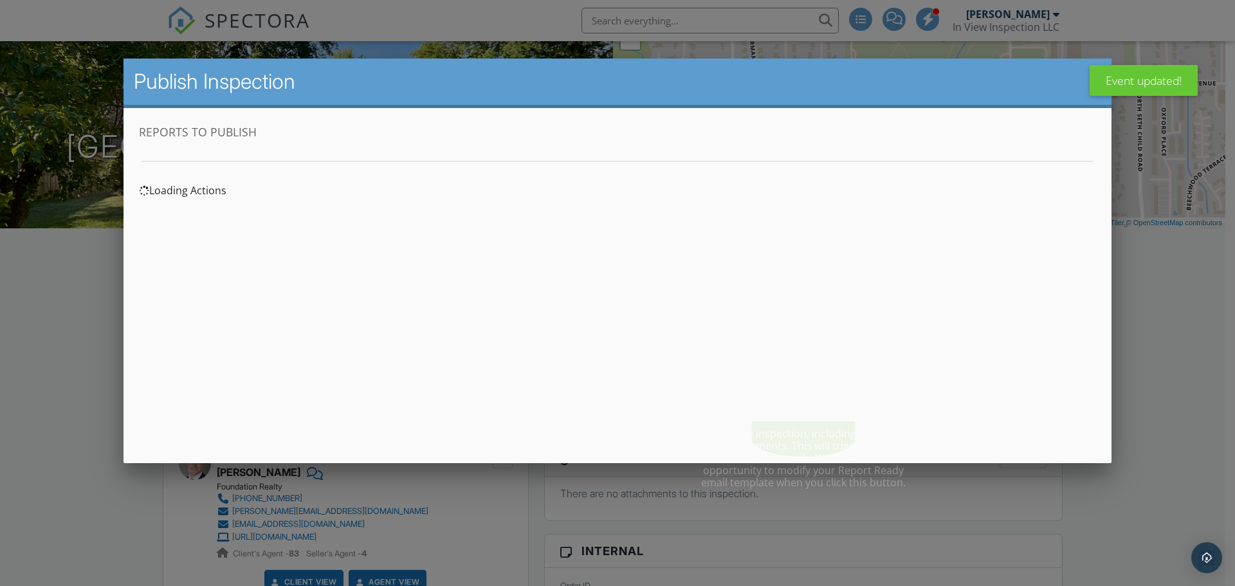
scroll to position [0, 0]
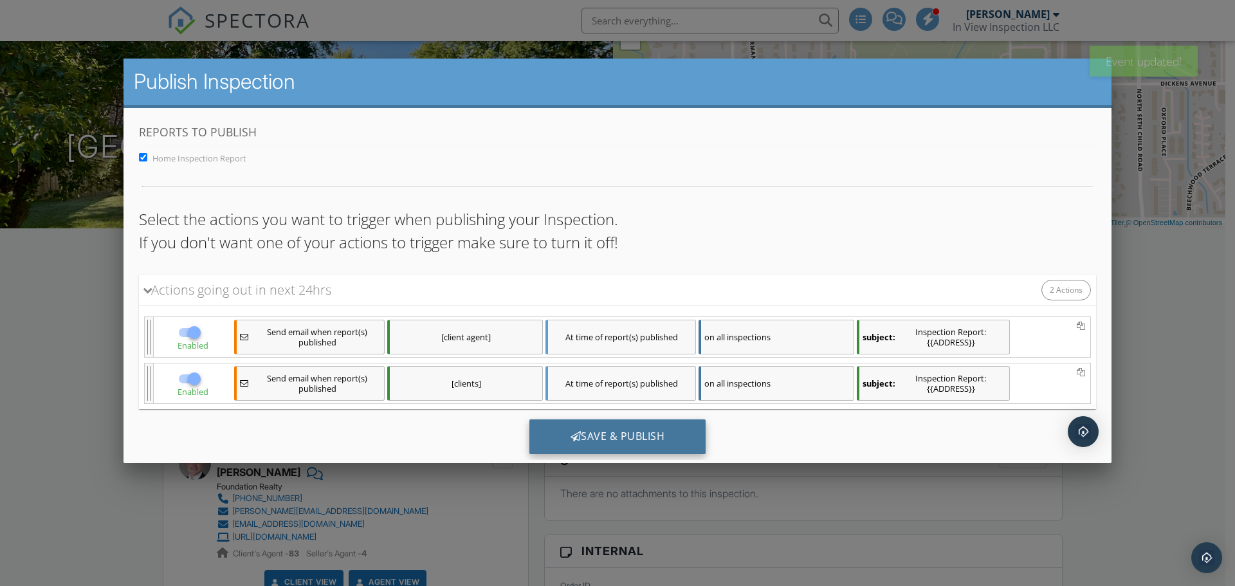
click at [635, 435] on div "Save & Publish" at bounding box center [617, 436] width 177 height 35
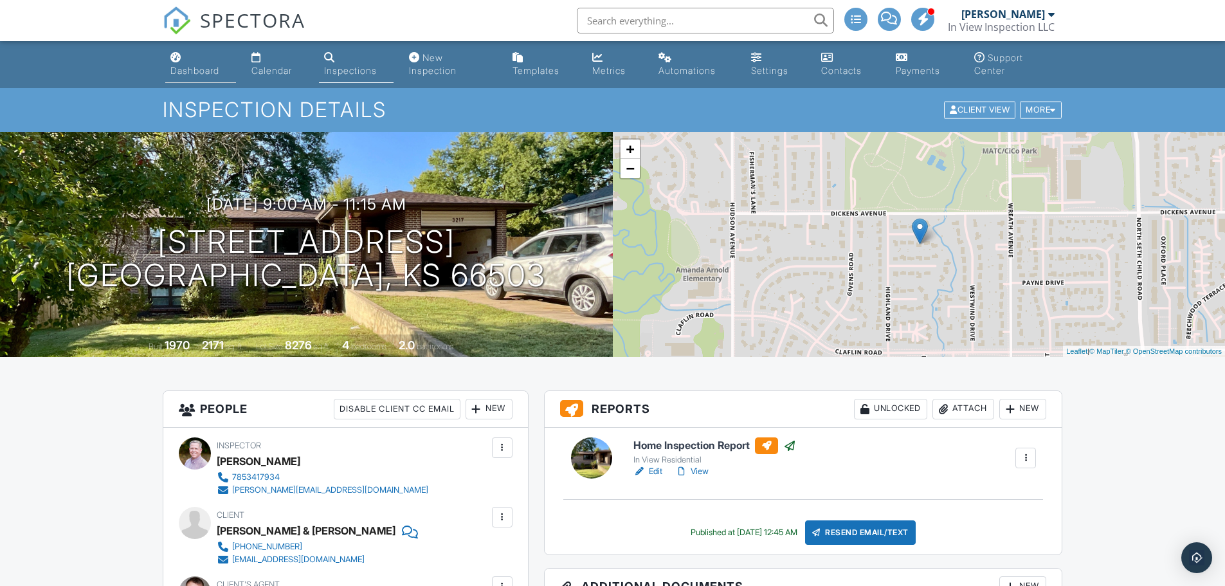
click at [200, 66] on div "Dashboard" at bounding box center [194, 70] width 49 height 11
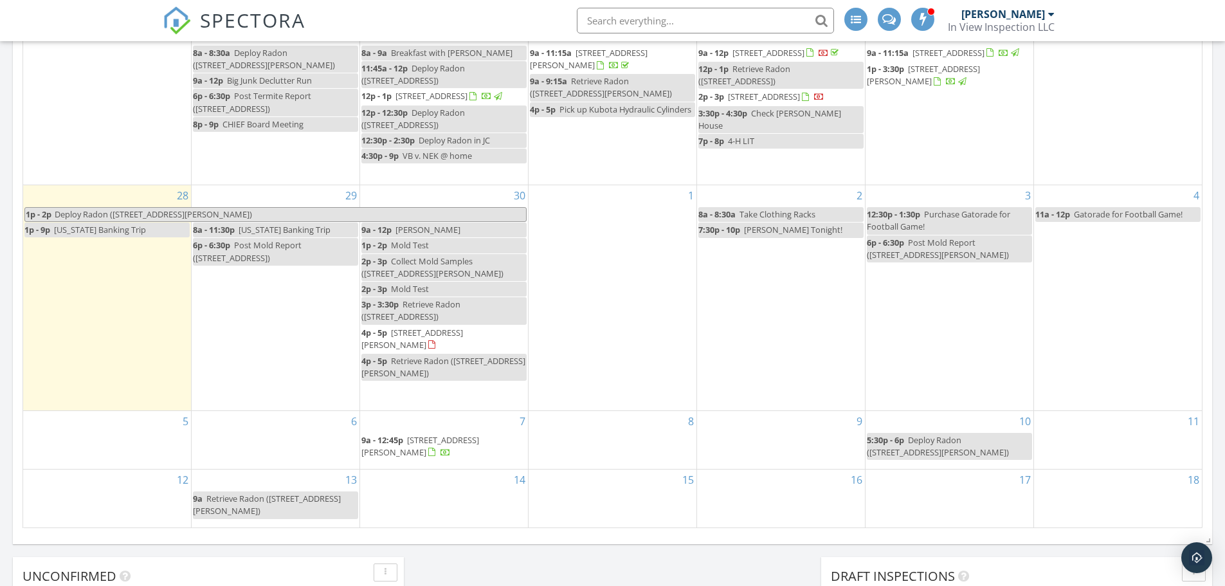
scroll to position [643, 0]
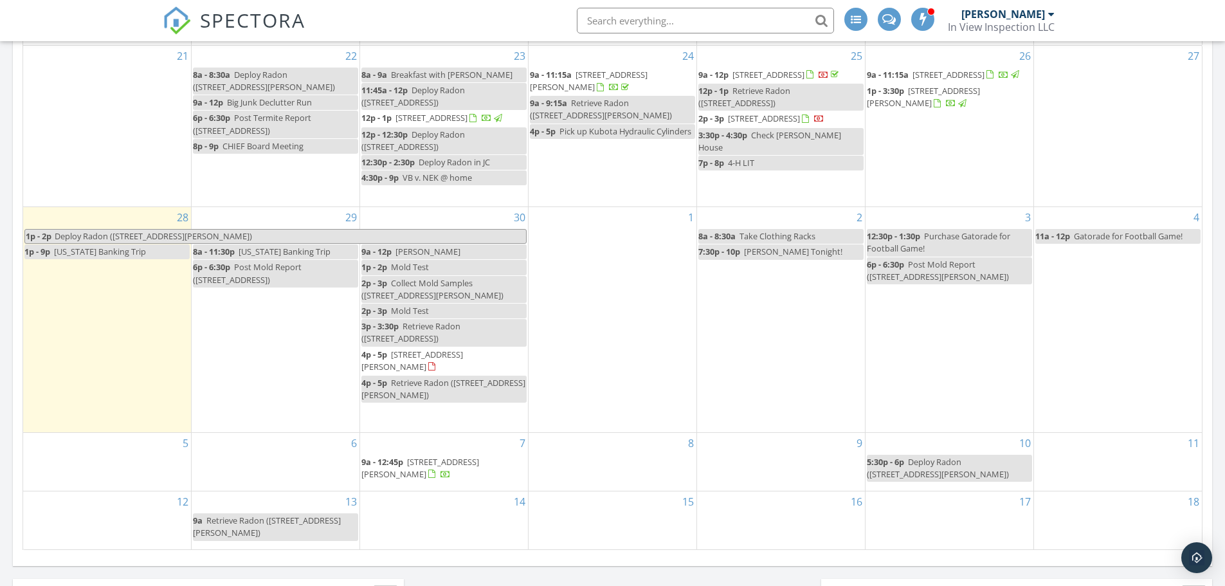
click at [484, 371] on span "4p - 5p [STREET_ADDRESS][PERSON_NAME]" at bounding box center [444, 361] width 165 height 25
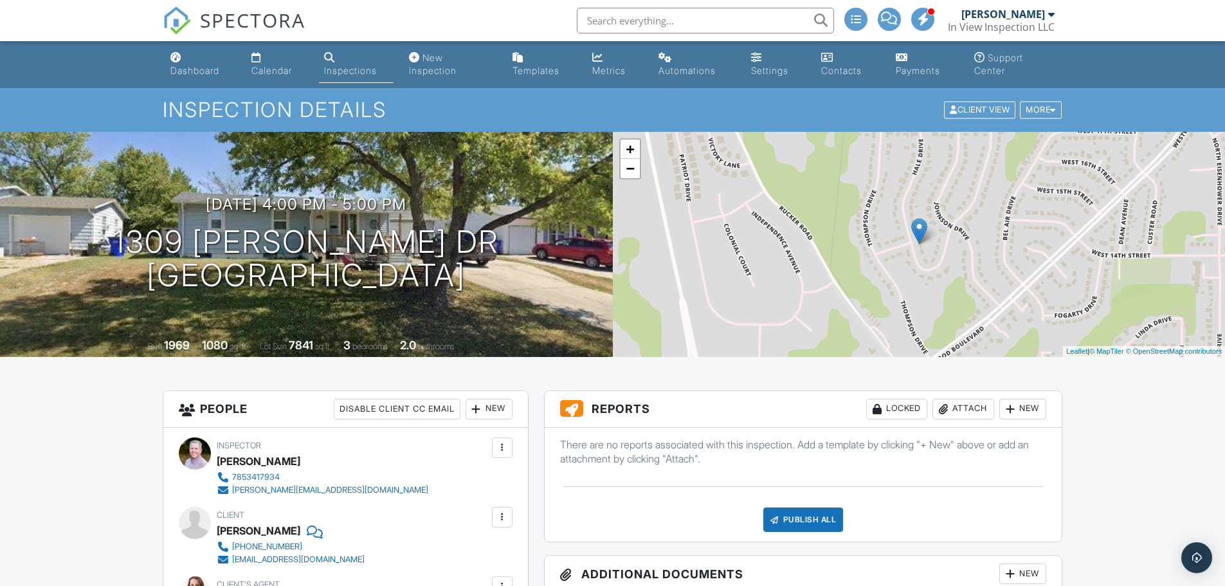
click at [188, 69] on div "Dashboard" at bounding box center [194, 70] width 49 height 11
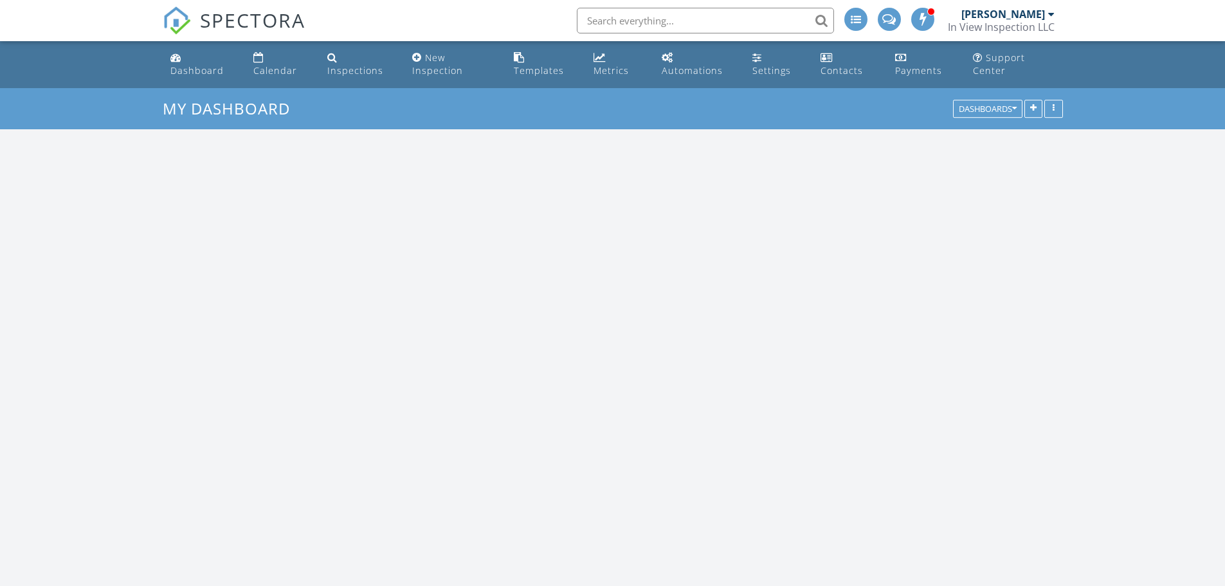
scroll to position [1255, 1245]
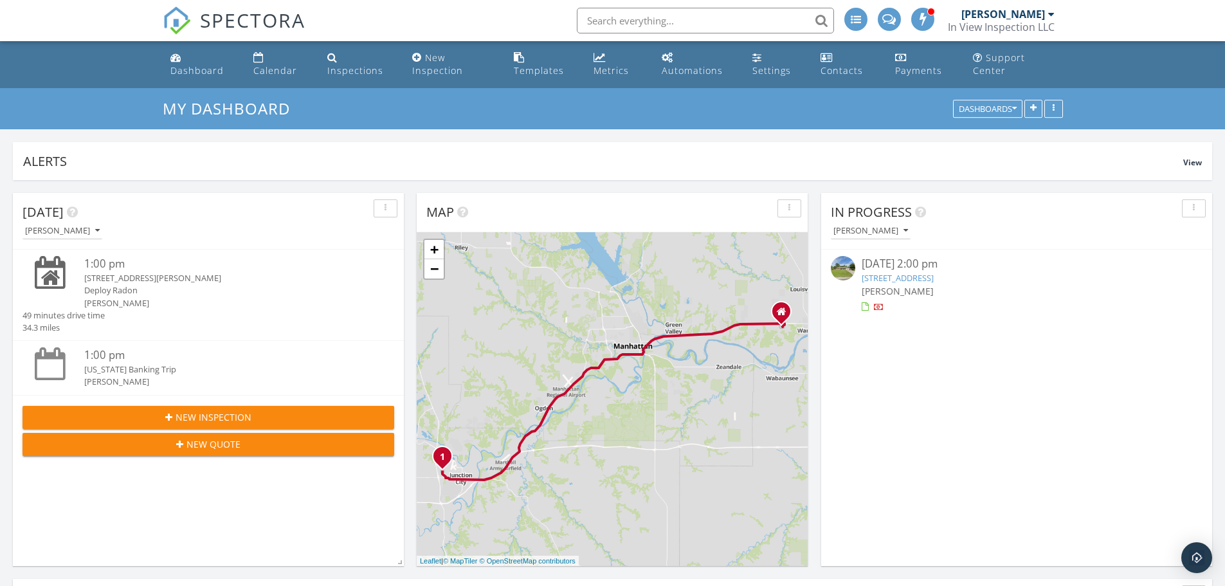
click at [971, 406] on div "In Progress [PERSON_NAME] [DATE] 2:00 pm [STREET_ADDRESS] [PERSON_NAME]" at bounding box center [1016, 379] width 391 height 373
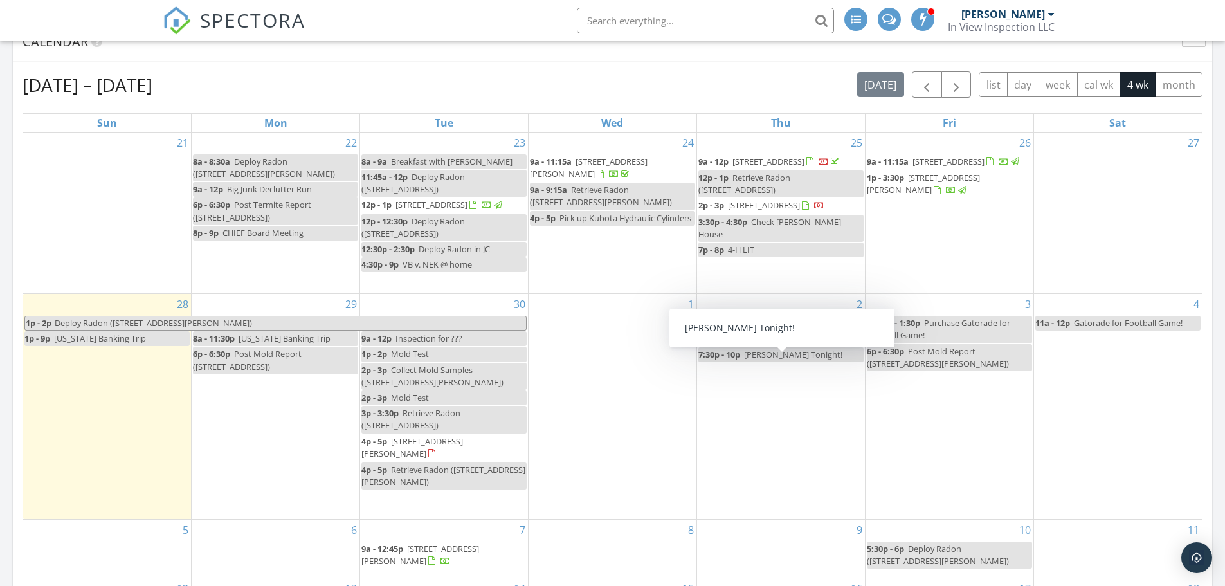
scroll to position [579, 0]
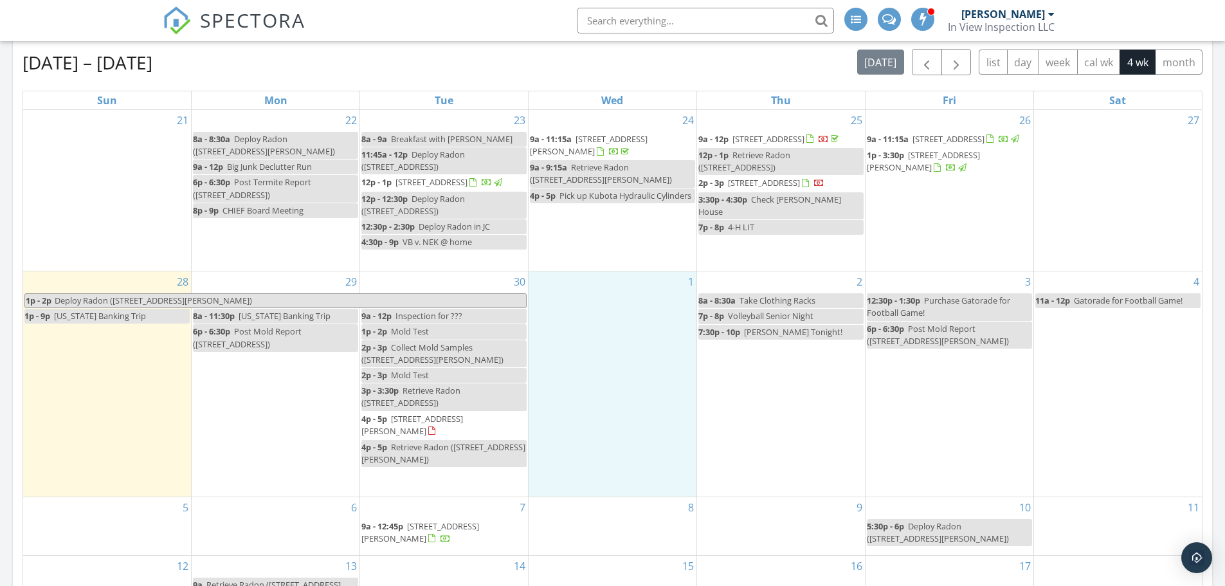
click at [648, 421] on div "1" at bounding box center [613, 383] width 168 height 224
click at [764, 428] on div "2 8a - 8:30a Take Clothing Racks 7p - 8p Volleyball Senior Night 7:30p - 10p [P…" at bounding box center [781, 383] width 168 height 224
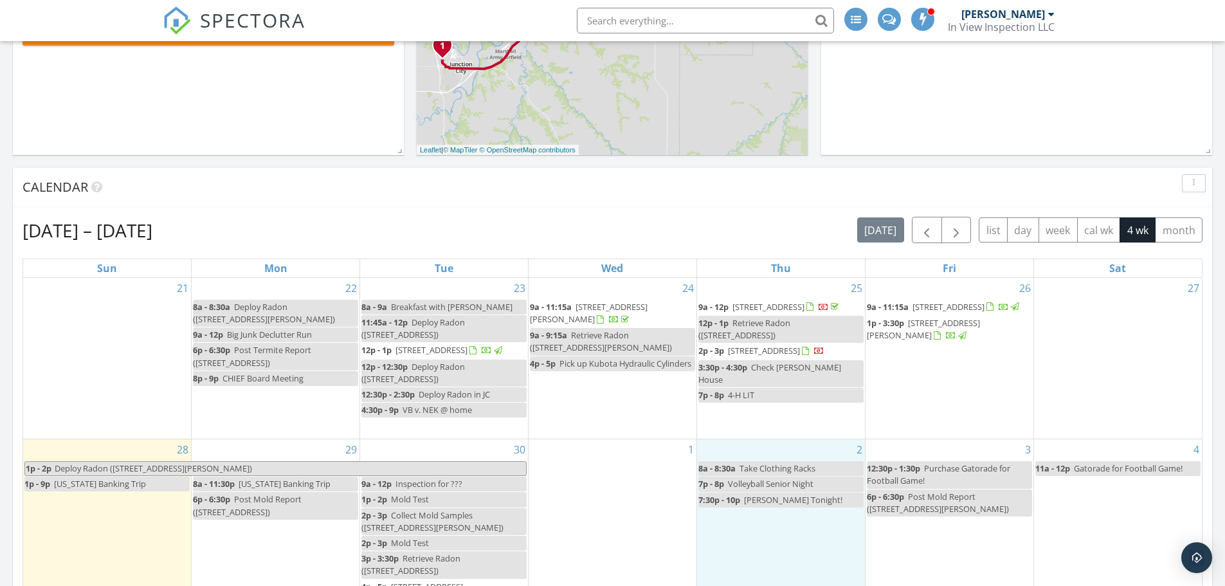
scroll to position [0, 0]
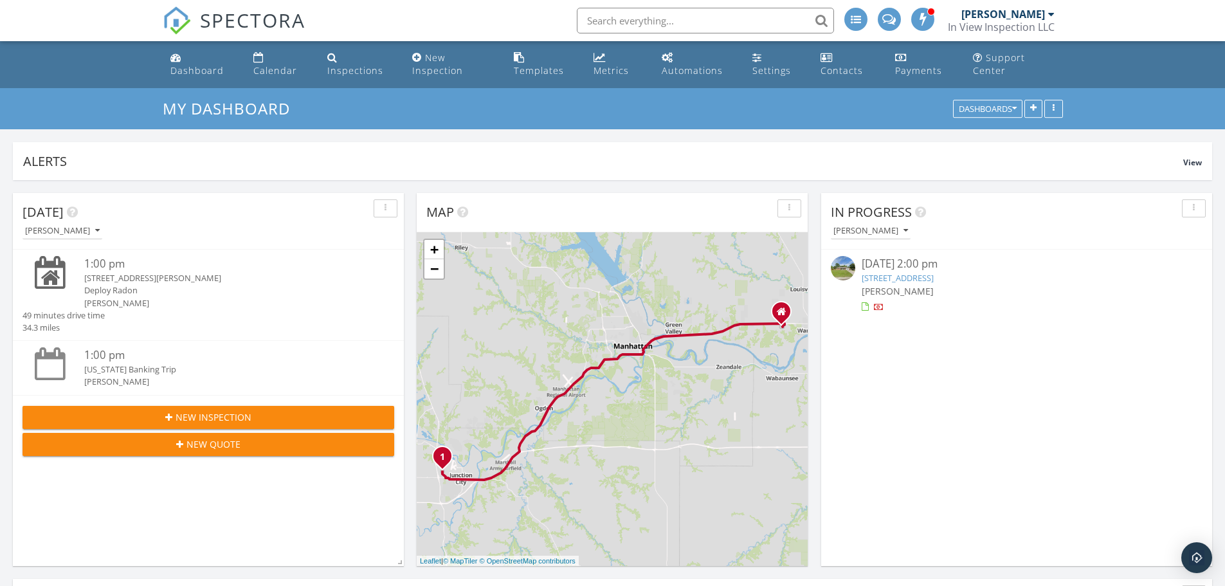
click at [899, 408] on div "In Progress [PERSON_NAME] [DATE] 2:00 pm [STREET_ADDRESS] [PERSON_NAME]" at bounding box center [1016, 379] width 391 height 373
click at [194, 70] on div "Dashboard" at bounding box center [196, 70] width 53 height 12
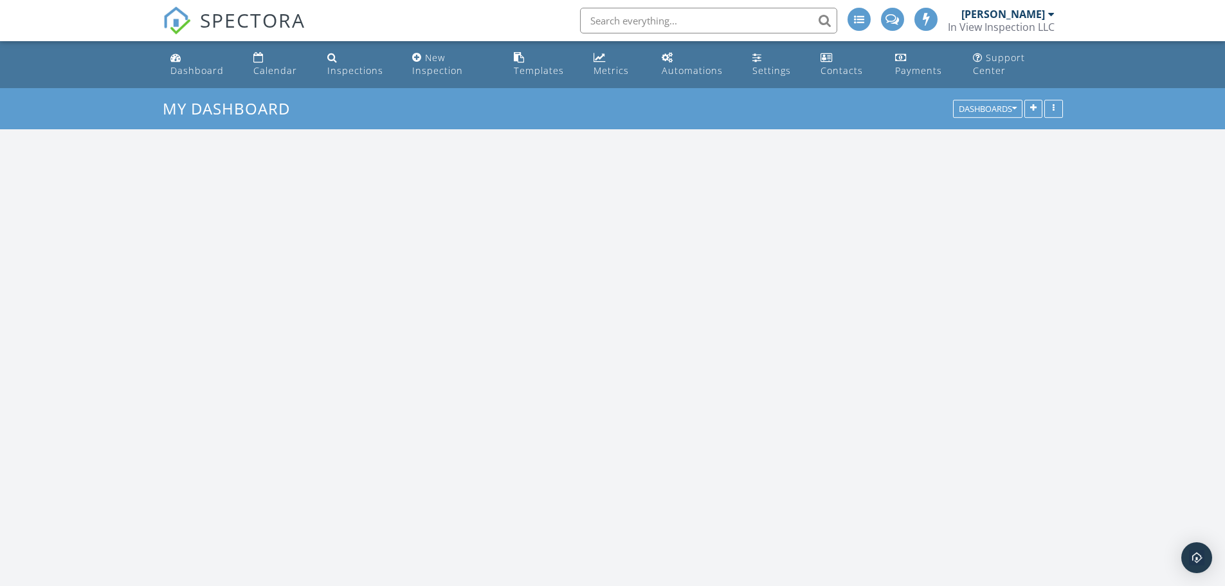
scroll to position [1255, 1245]
